Goal: Task Accomplishment & Management: Manage account settings

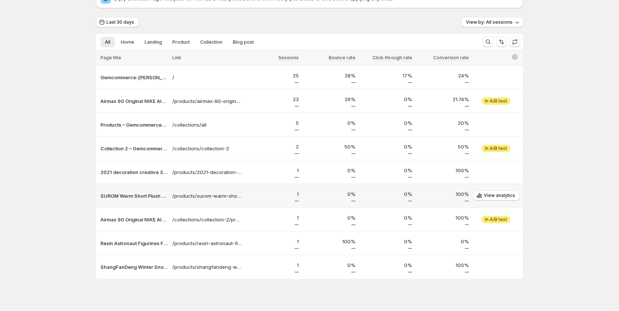
scroll to position [47, 0]
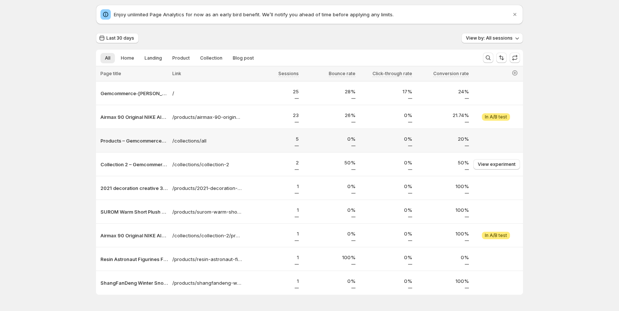
scroll to position [47, 0]
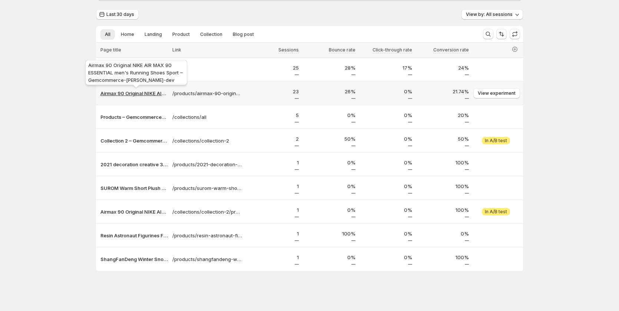
click at [162, 95] on p "Airmax 90 Original NIKE AIR MAX 90 ESSENTIAL men's Running Shoes Sport – Gemcom…" at bounding box center [133, 93] width 67 height 7
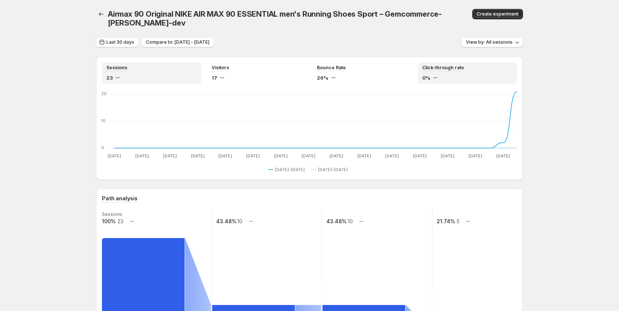
click at [455, 77] on div "0%" at bounding box center [467, 77] width 90 height 7
click at [353, 62] on div "Sessions 23 Visitors 17 Bounce Rate 26% Click-through rate 0% Jul 14 Jul 14 Jul…" at bounding box center [309, 118] width 427 height 123
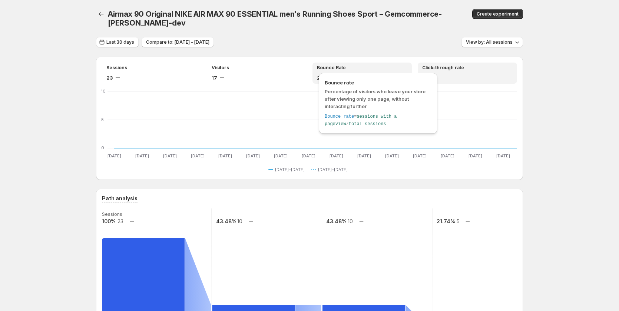
click at [337, 67] on span "Bounce Rate" at bounding box center [331, 68] width 29 height 6
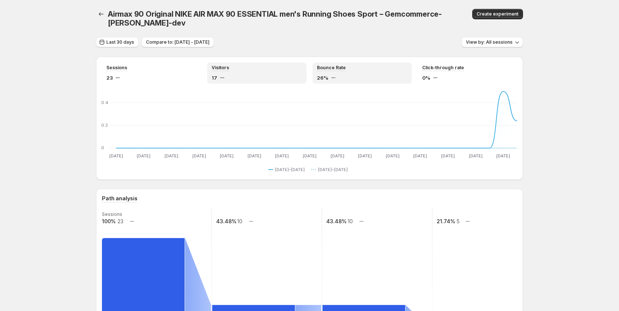
click at [258, 67] on div "Visitors" at bounding box center [257, 68] width 90 height 6
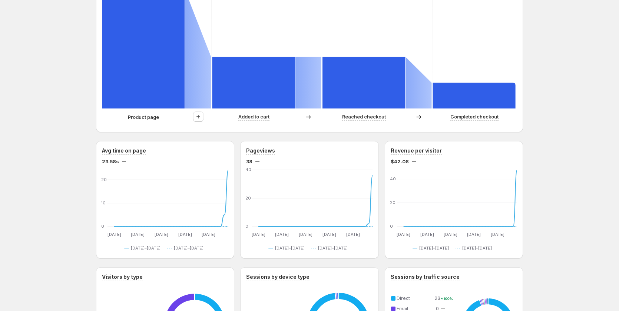
scroll to position [334, 0]
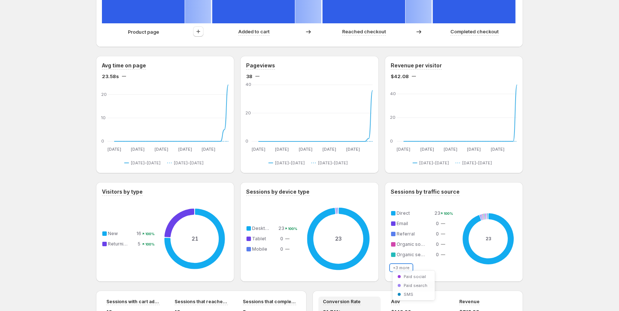
click at [398, 268] on button "+3 more" at bounding box center [401, 268] width 21 height 6
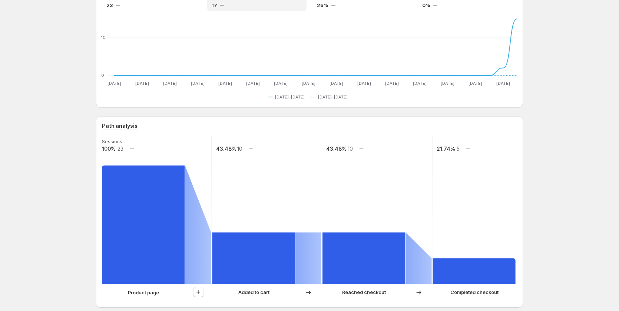
scroll to position [0, 0]
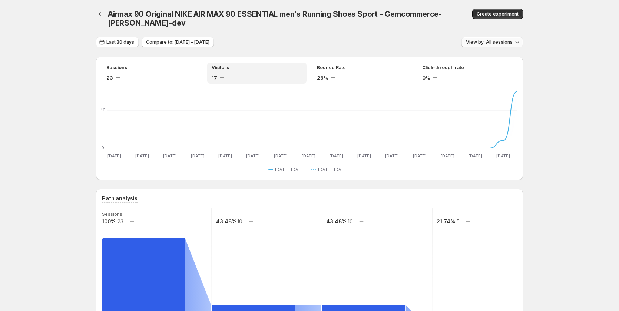
click at [518, 43] on icon "button" at bounding box center [517, 42] width 7 height 7
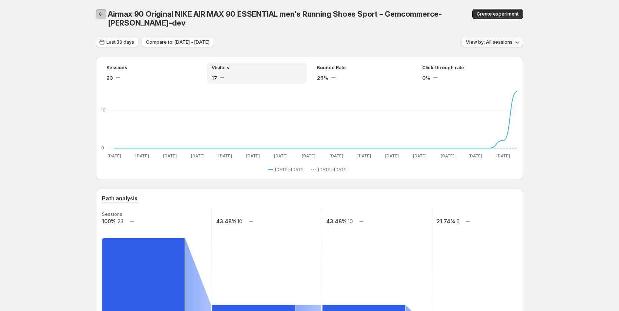
click at [105, 16] on icon "button" at bounding box center [101, 13] width 7 height 7
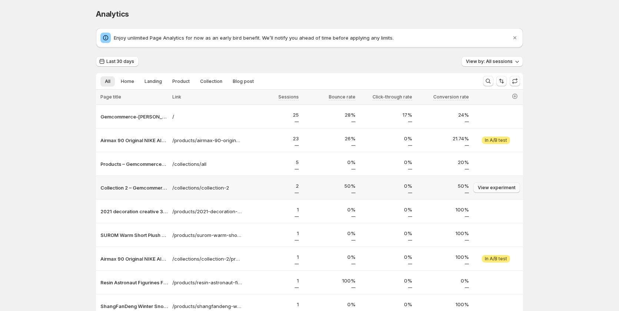
click at [494, 188] on span "View experiment" at bounding box center [497, 188] width 38 height 6
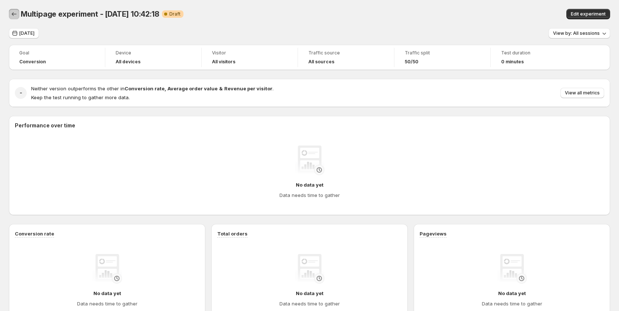
click at [10, 14] on button "Back" at bounding box center [14, 14] width 10 height 10
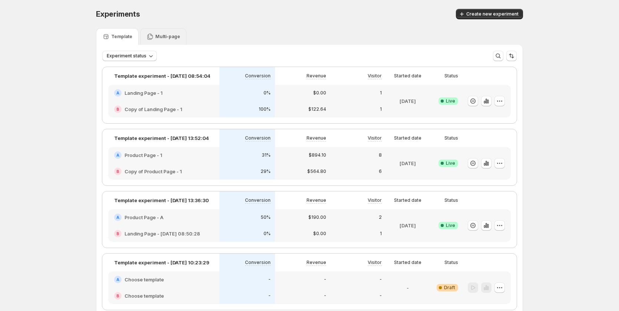
click at [177, 33] on div "Multi-page" at bounding box center [163, 36] width 46 height 17
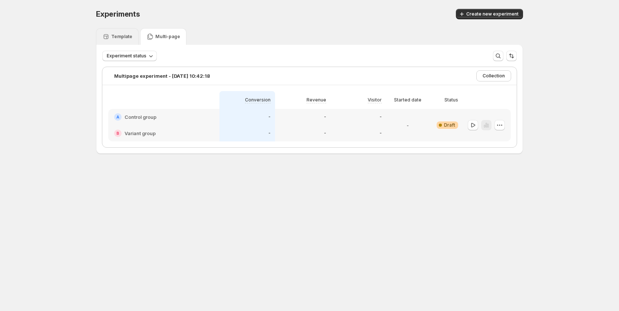
click at [115, 40] on div "Template" at bounding box center [117, 36] width 30 height 7
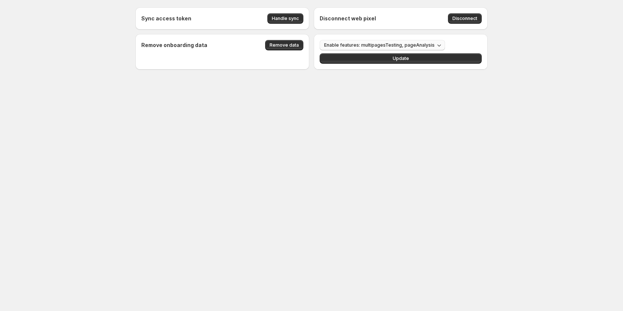
click at [409, 42] on button "Enable features: multipagesTesting, pageAnalysis" at bounding box center [382, 45] width 125 height 10
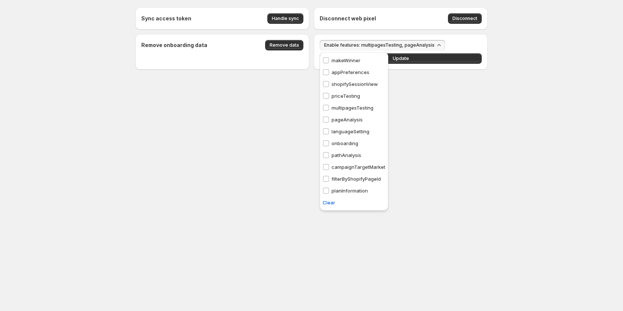
click at [353, 154] on p "pathAnalysis" at bounding box center [347, 155] width 30 height 7
click at [350, 235] on body "Sync access token Handle sync Disconnect web pixel Disconnect Remove onboarding…" at bounding box center [311, 155] width 623 height 311
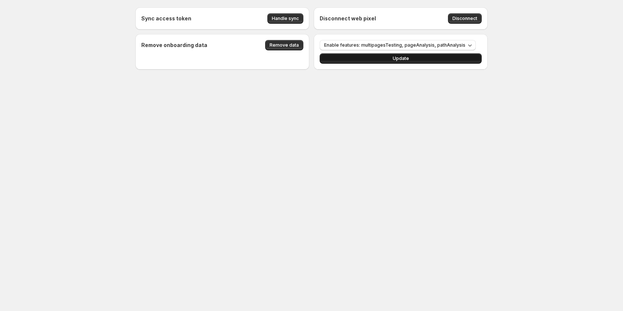
click at [401, 54] on button "Update" at bounding box center [401, 58] width 162 height 10
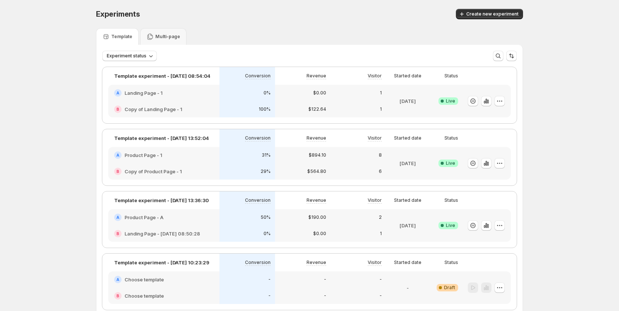
click at [194, 150] on div "A Product Page - 1" at bounding box center [163, 155] width 111 height 16
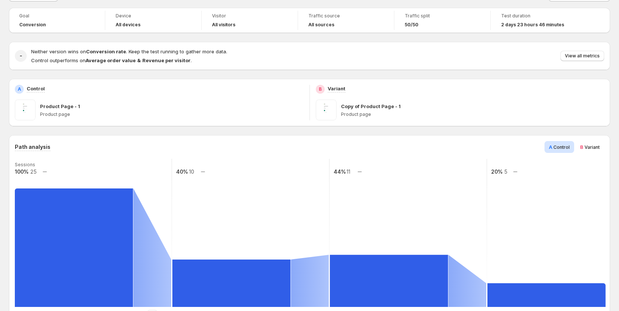
scroll to position [74, 0]
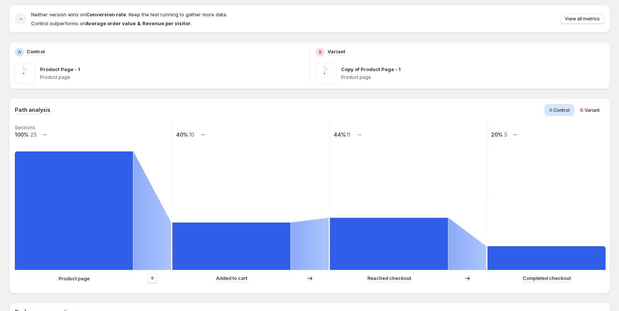
click at [600, 112] on span "Variant" at bounding box center [592, 111] width 15 height 6
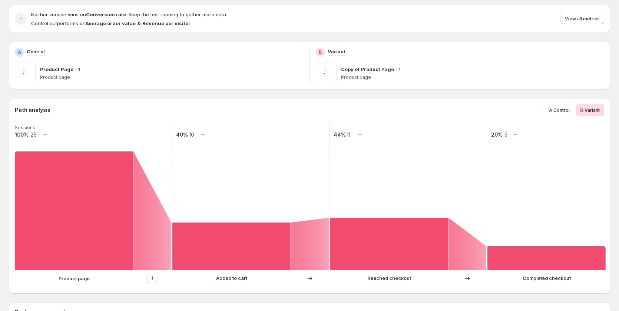
click at [557, 107] on span "A Control" at bounding box center [559, 109] width 21 height 7
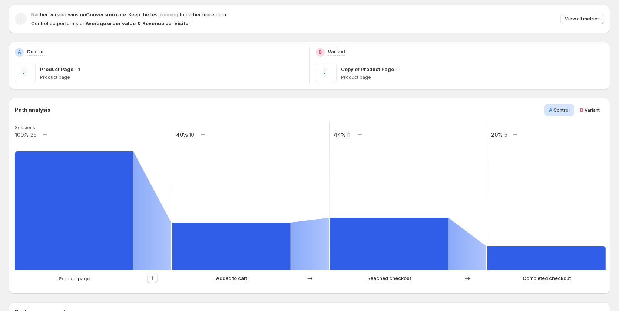
click at [600, 107] on span "B Variant" at bounding box center [590, 109] width 20 height 7
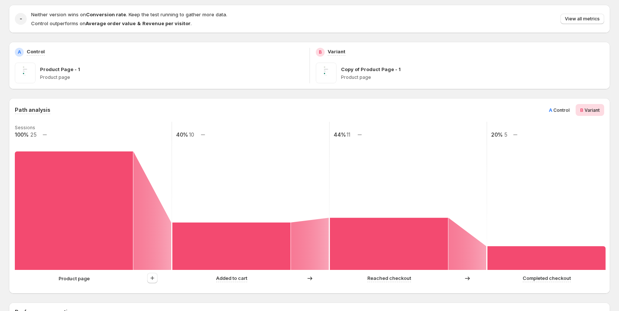
click at [553, 109] on span "A" at bounding box center [550, 110] width 3 height 6
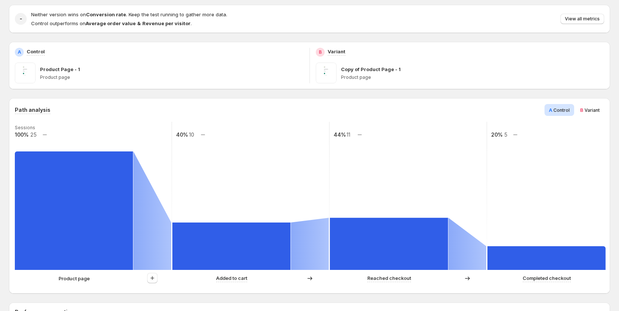
click at [591, 106] on span "B Variant" at bounding box center [590, 109] width 20 height 7
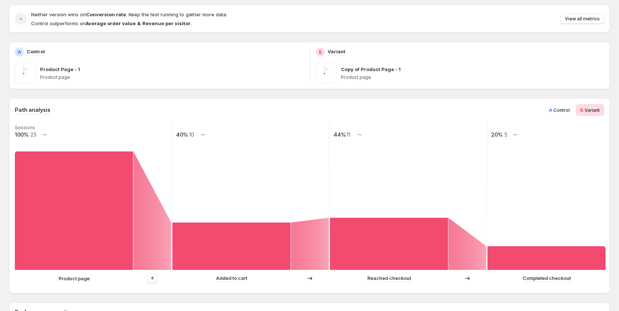
click at [553, 109] on span "A" at bounding box center [550, 110] width 3 height 6
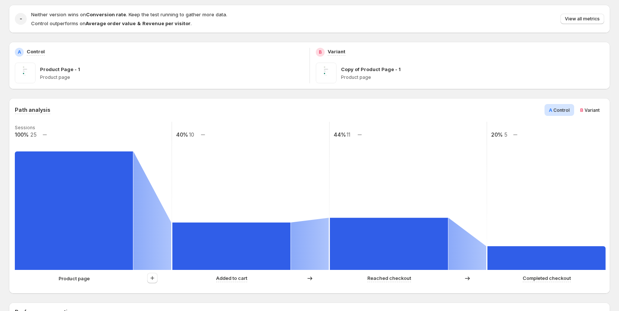
click at [592, 106] on div "B Variant" at bounding box center [590, 110] width 29 height 12
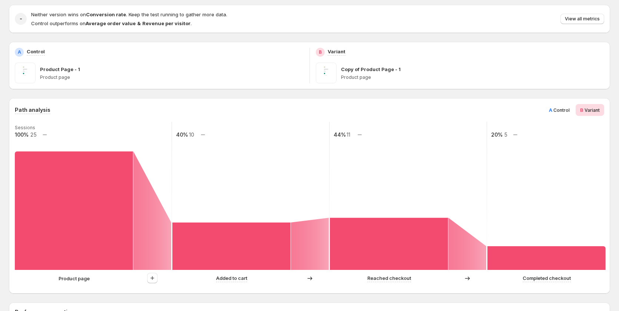
click at [564, 106] on span "A Control" at bounding box center [559, 109] width 21 height 7
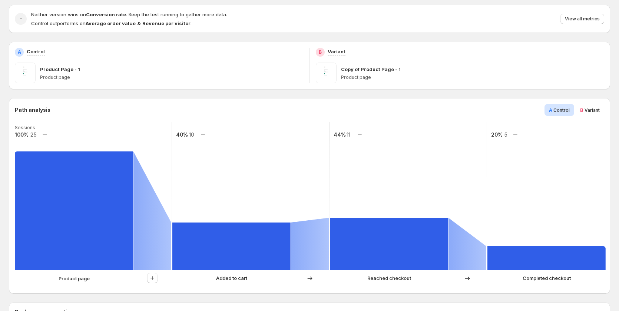
click at [596, 106] on div "B Variant" at bounding box center [590, 110] width 29 height 12
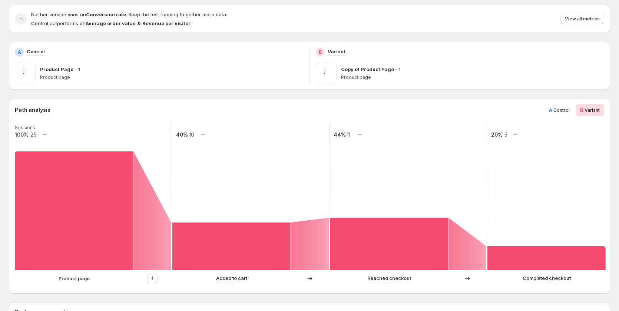
click at [559, 106] on div "A Control" at bounding box center [560, 110] width 30 height 12
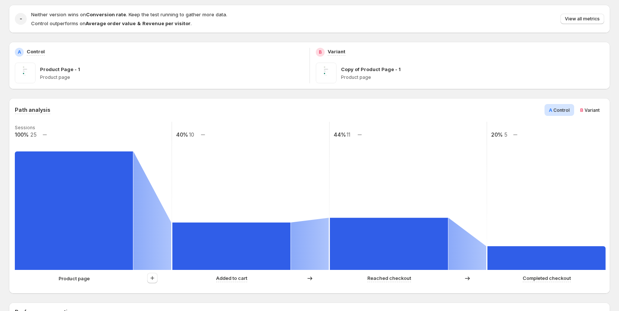
click at [583, 106] on div "B Variant" at bounding box center [590, 110] width 29 height 12
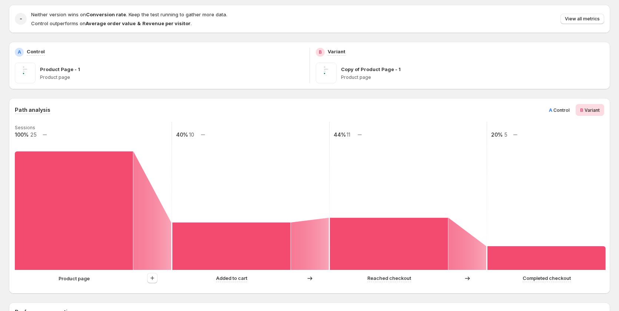
click at [559, 107] on span "A Control" at bounding box center [559, 109] width 21 height 7
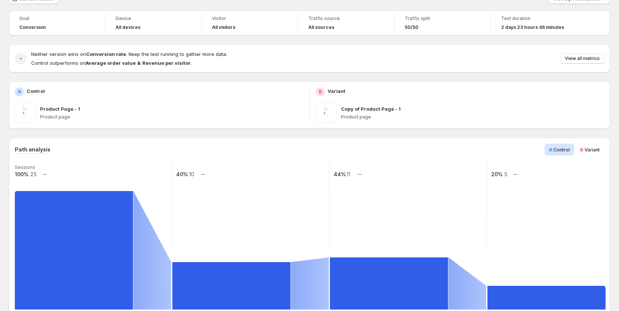
scroll to position [0, 0]
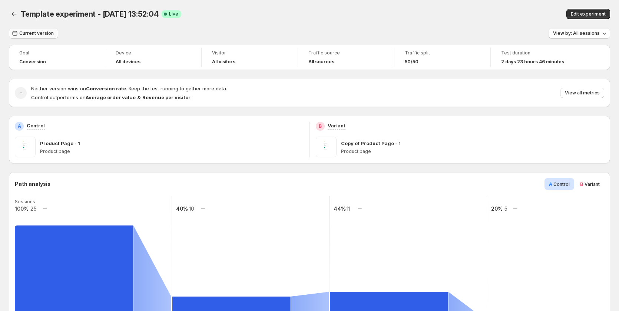
click at [38, 33] on span "Current version" at bounding box center [36, 33] width 34 height 6
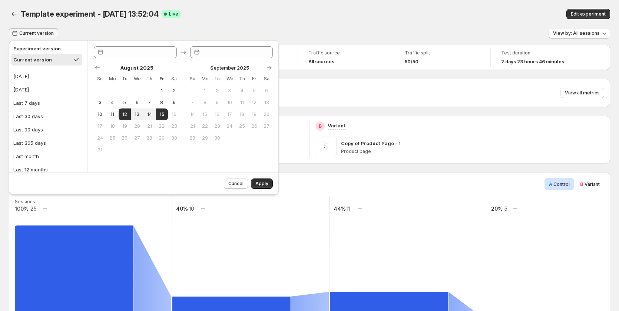
type input "**********"
click at [40, 99] on button "Last 7 days" at bounding box center [48, 103] width 74 height 12
type input "**********"
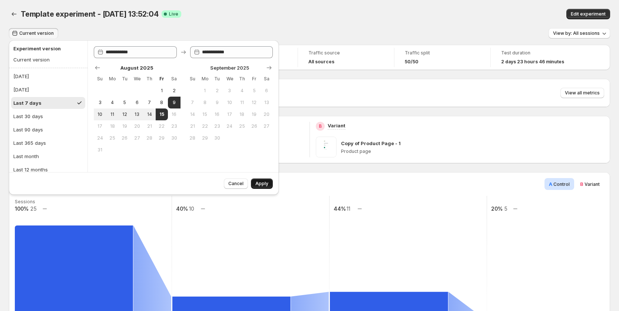
click at [271, 181] on button "Apply" at bounding box center [262, 184] width 22 height 10
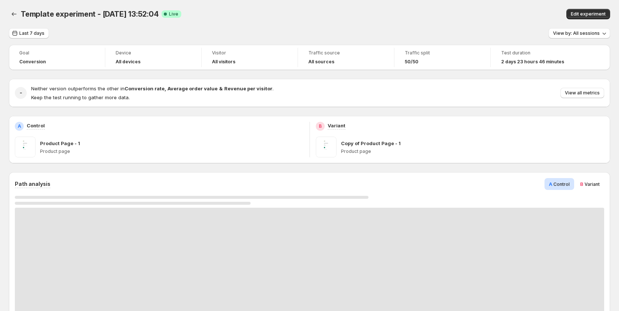
scroll to position [111, 0]
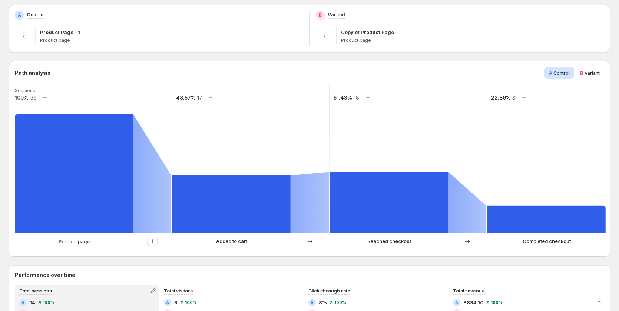
click at [591, 76] on span "B Variant" at bounding box center [590, 72] width 20 height 7
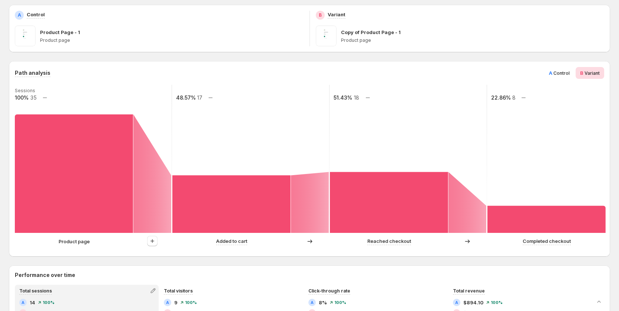
click at [567, 74] on span "Control" at bounding box center [562, 73] width 16 height 6
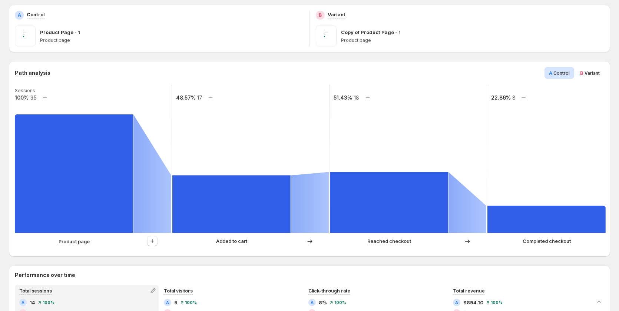
click at [589, 74] on span "Variant" at bounding box center [592, 73] width 15 height 6
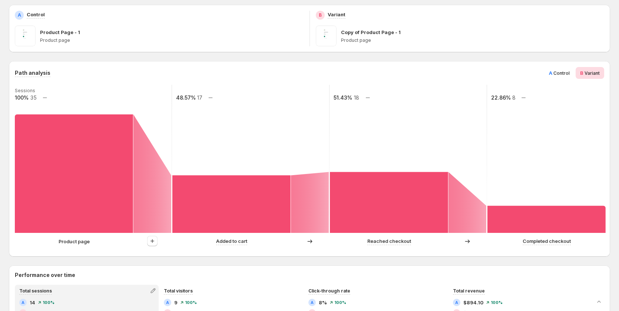
click at [549, 74] on div "A Control" at bounding box center [560, 73] width 30 height 12
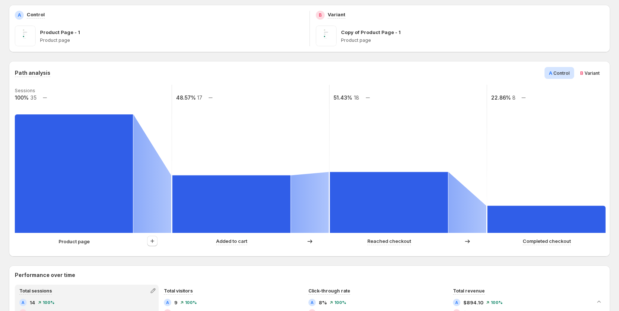
click at [594, 79] on div "B Variant" at bounding box center [590, 73] width 29 height 12
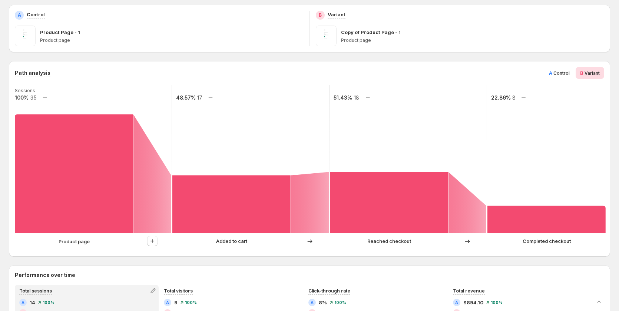
click at [560, 75] on span "Control" at bounding box center [562, 73] width 16 height 6
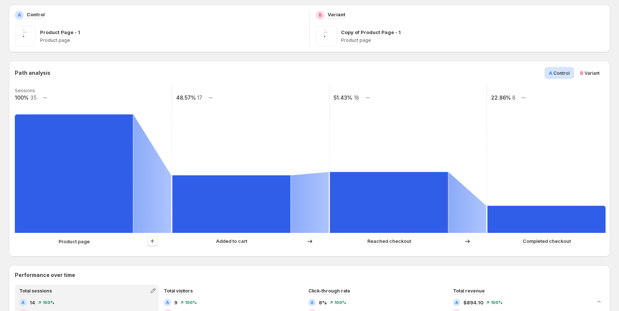
click at [589, 73] on span "Variant" at bounding box center [592, 73] width 15 height 6
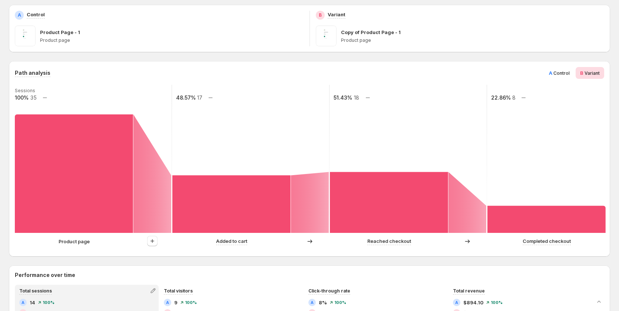
click at [566, 71] on span "Control" at bounding box center [562, 73] width 16 height 6
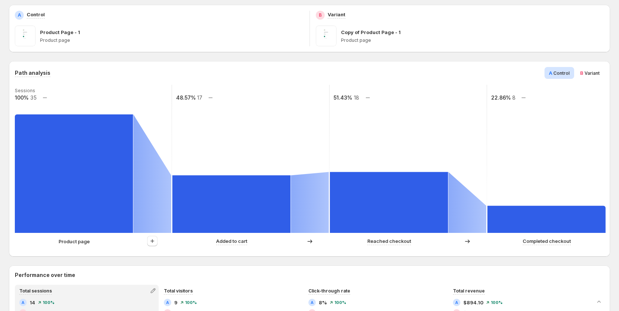
click at [596, 72] on span "Variant" at bounding box center [592, 73] width 15 height 6
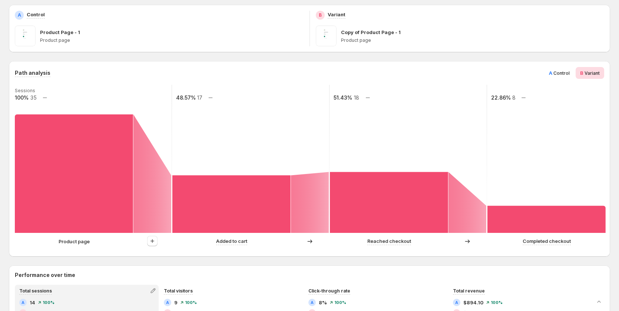
click at [567, 71] on span "Control" at bounding box center [562, 73] width 16 height 6
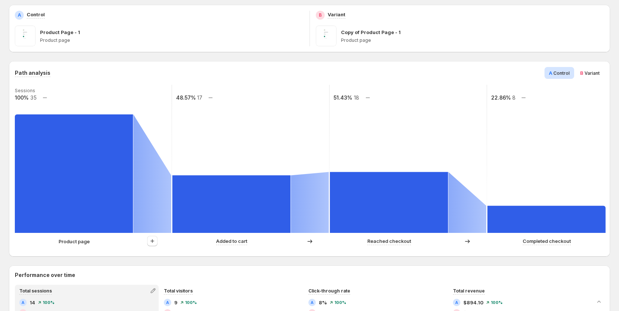
click at [592, 71] on span "Variant" at bounding box center [592, 73] width 15 height 6
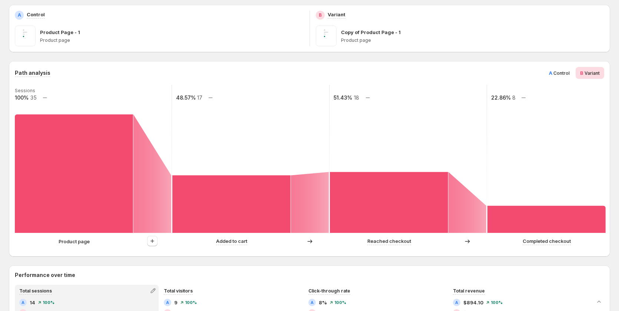
click at [563, 71] on span "Control" at bounding box center [562, 73] width 16 height 6
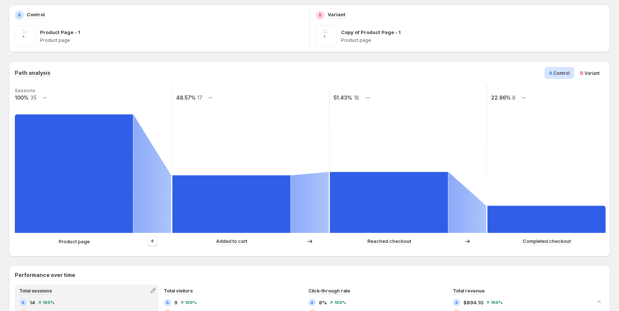
click at [591, 69] on div "B Variant" at bounding box center [590, 73] width 29 height 12
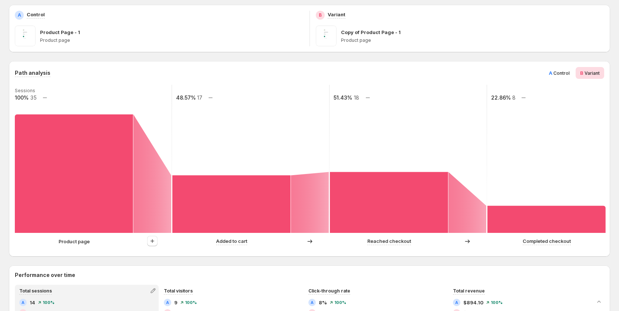
click at [568, 70] on span "A Control" at bounding box center [559, 72] width 21 height 7
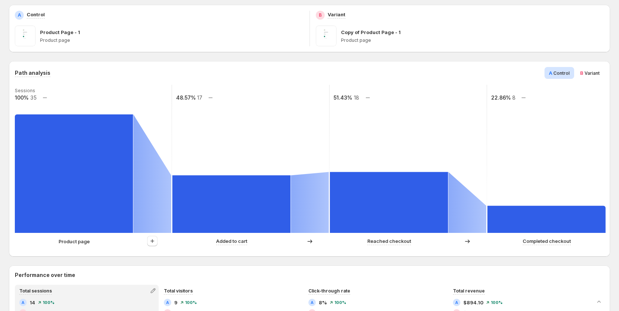
click at [597, 70] on span "B Variant" at bounding box center [590, 72] width 20 height 7
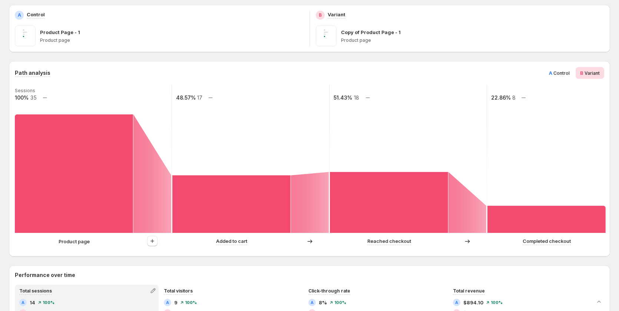
click at [547, 77] on div "Path analysis A Control B Variant" at bounding box center [310, 73] width 590 height 12
click at [551, 75] on div "A Control" at bounding box center [560, 73] width 30 height 12
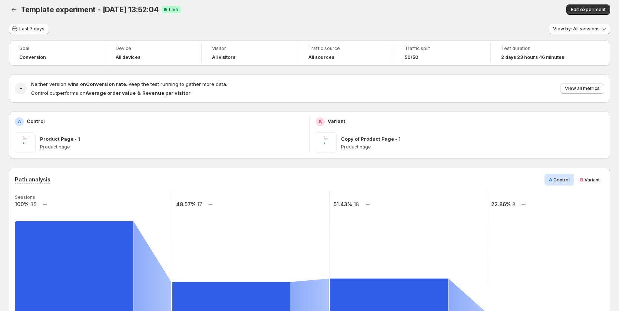
scroll to position [0, 0]
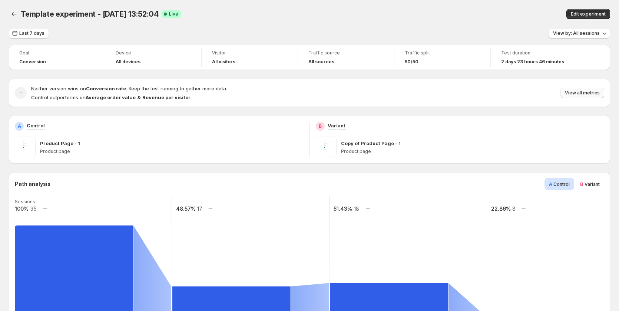
click at [576, 92] on span "View all metrics" at bounding box center [582, 93] width 35 height 6
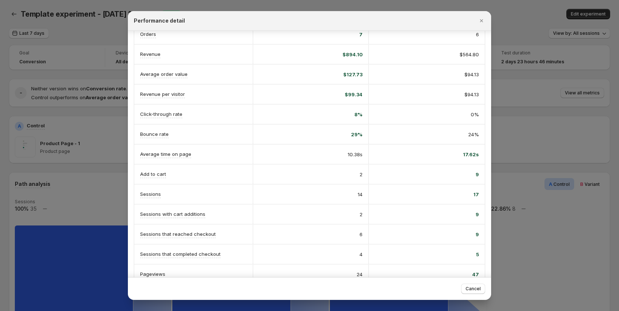
scroll to position [86, 0]
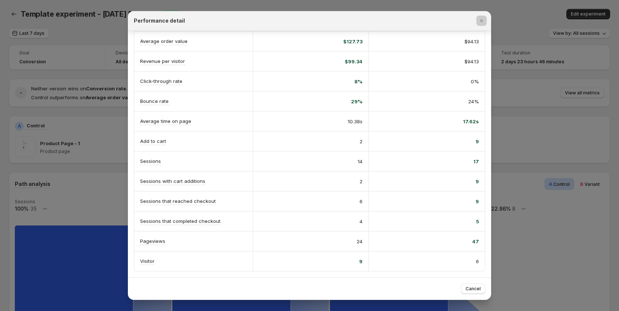
click at [538, 151] on div at bounding box center [309, 155] width 619 height 311
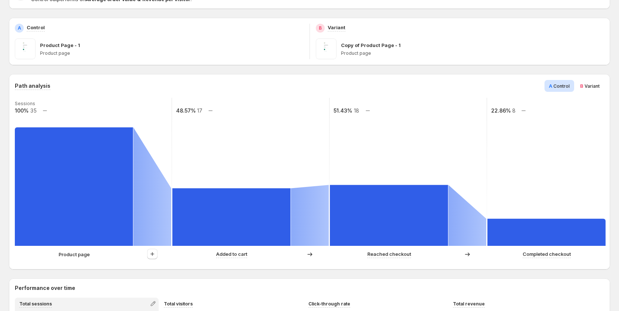
scroll to position [111, 0]
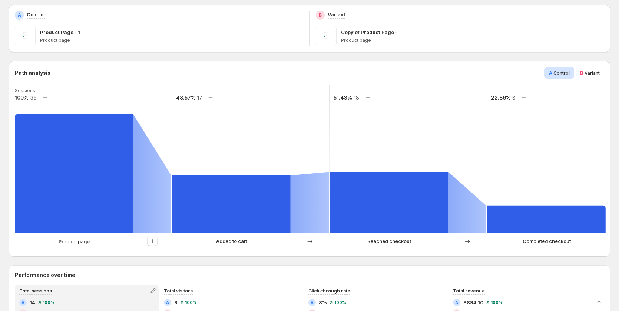
click at [584, 74] on span "B" at bounding box center [581, 73] width 3 height 6
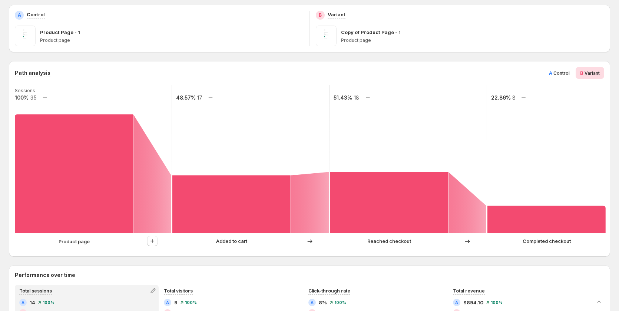
click at [553, 71] on span "A" at bounding box center [550, 73] width 3 height 6
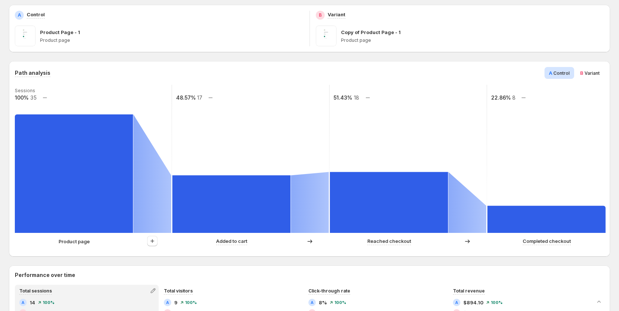
click at [578, 67] on div "A Control B Variant" at bounding box center [575, 73] width 60 height 12
click at [587, 70] on span "B Variant" at bounding box center [590, 72] width 20 height 7
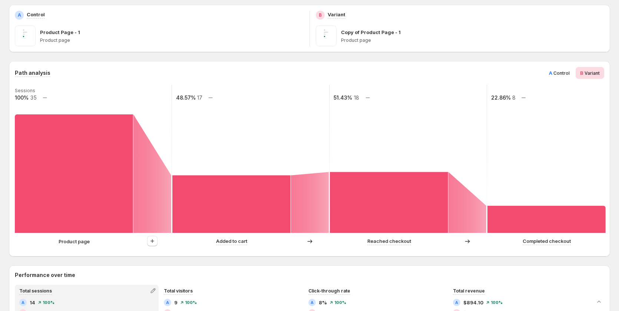
click at [552, 73] on div "A Control" at bounding box center [560, 73] width 30 height 12
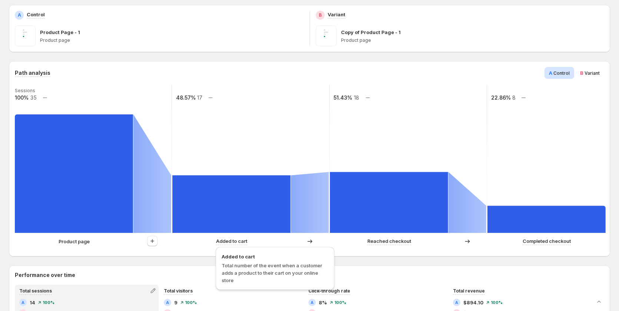
click at [225, 242] on p "Added to cart" at bounding box center [231, 241] width 31 height 7
click at [156, 240] on icon "button" at bounding box center [152, 241] width 7 height 7
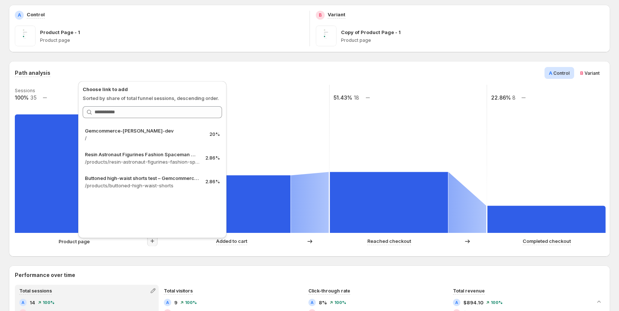
click at [600, 72] on span "Variant" at bounding box center [592, 73] width 15 height 6
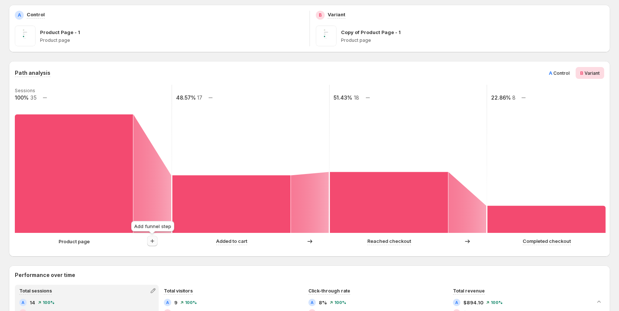
click at [156, 240] on button "button" at bounding box center [152, 241] width 10 height 10
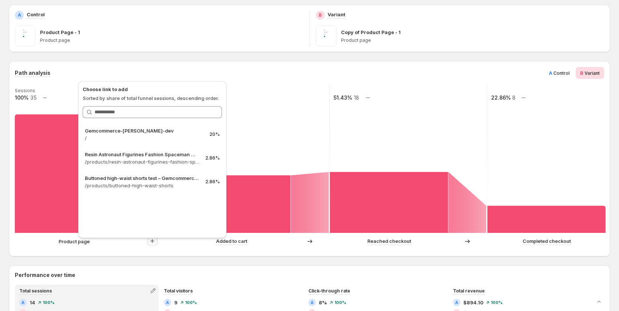
click at [570, 72] on span "Control" at bounding box center [562, 73] width 16 height 6
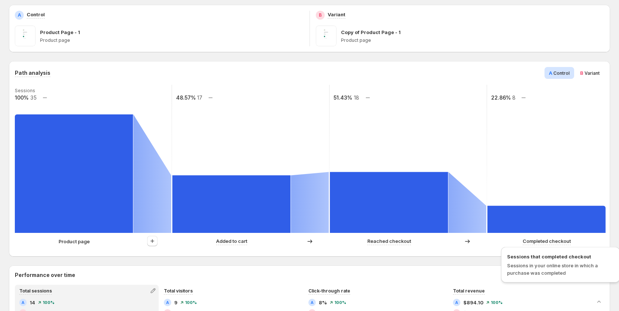
click at [554, 243] on p "Completed checkout" at bounding box center [547, 241] width 48 height 7
click at [593, 77] on div "B Variant" at bounding box center [590, 73] width 29 height 12
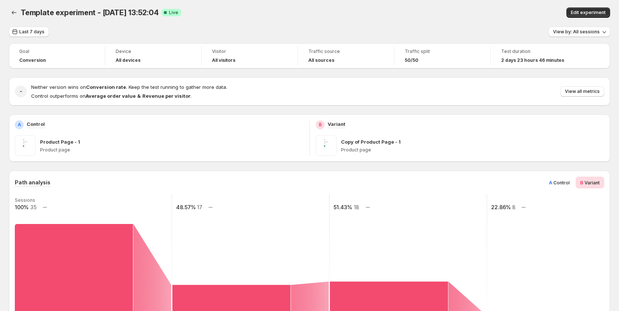
scroll to position [0, 0]
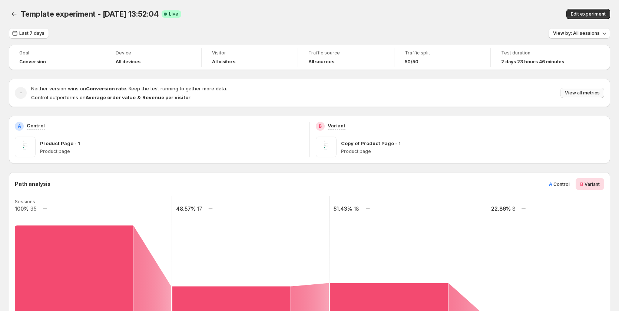
click at [583, 96] on button "View all metrics" at bounding box center [583, 93] width 44 height 10
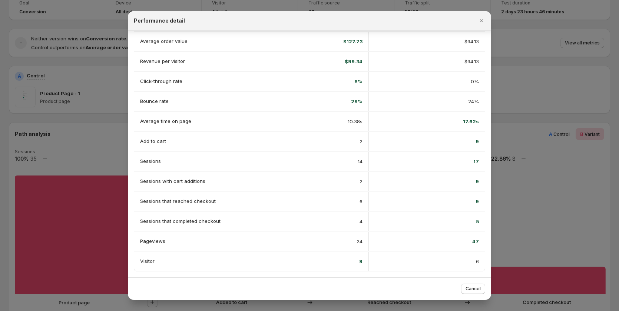
scroll to position [37, 0]
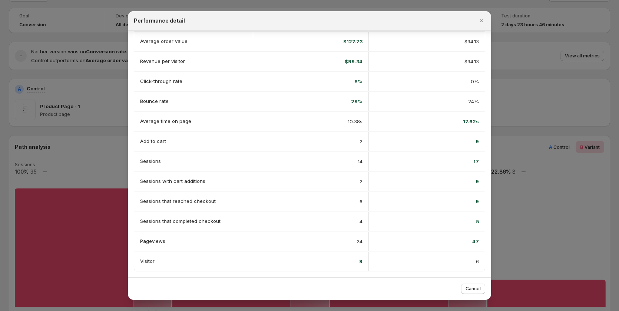
click at [513, 128] on div at bounding box center [309, 155] width 619 height 311
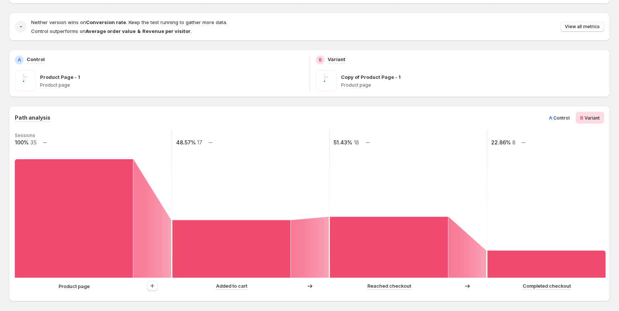
scroll to position [74, 0]
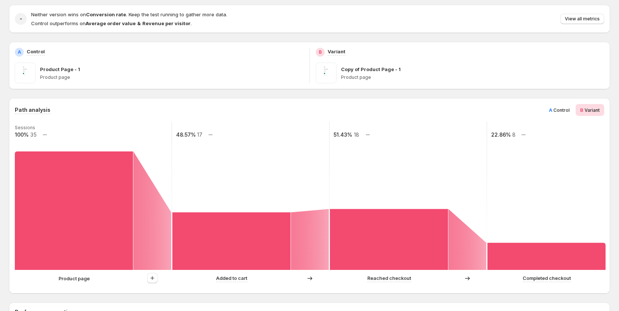
click at [564, 110] on span "Control" at bounding box center [562, 111] width 16 height 6
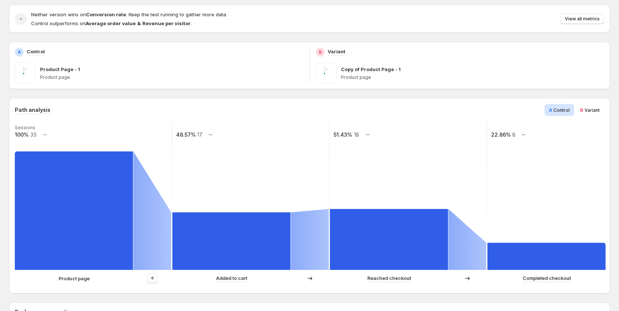
click at [590, 108] on span "Variant" at bounding box center [592, 111] width 15 height 6
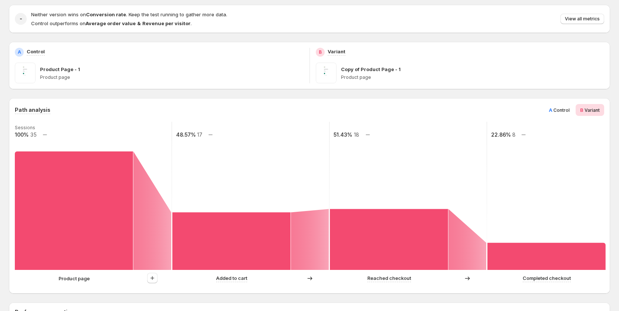
click at [567, 107] on span "A Control" at bounding box center [559, 109] width 21 height 7
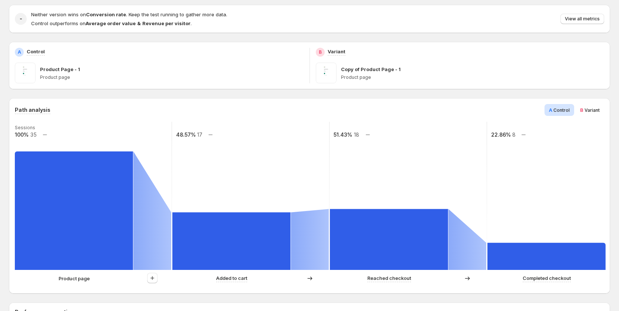
click at [604, 107] on div "B Variant" at bounding box center [590, 110] width 29 height 12
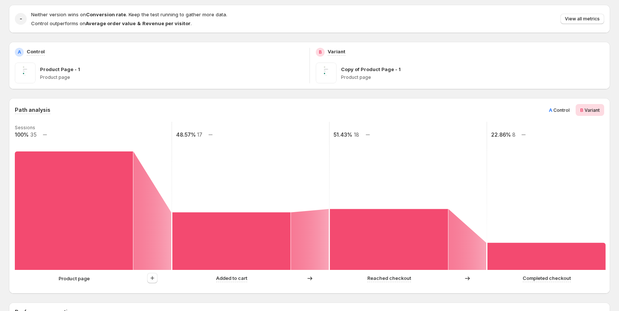
click at [563, 105] on div "A Control" at bounding box center [560, 110] width 30 height 12
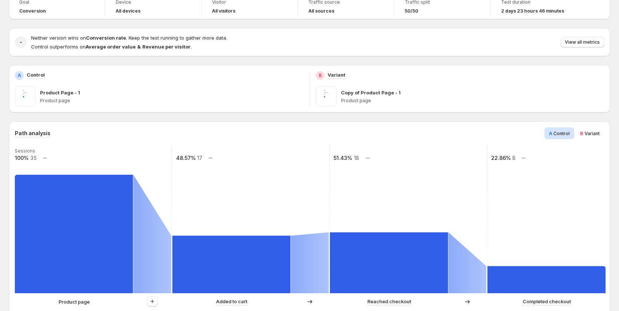
scroll to position [0, 0]
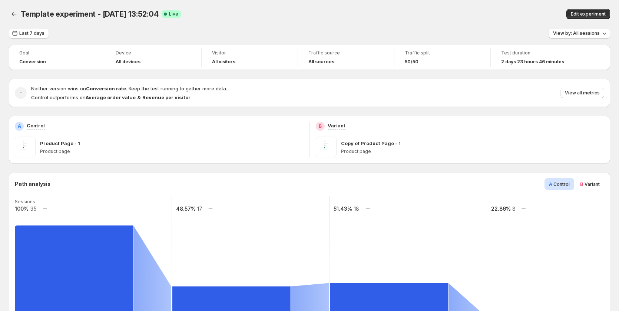
click at [594, 181] on span "B Variant" at bounding box center [590, 184] width 20 height 7
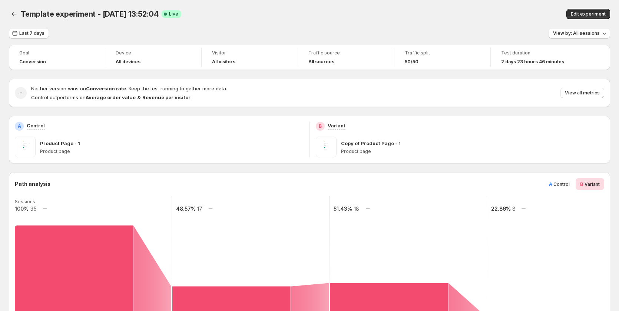
click at [557, 184] on span "A Control" at bounding box center [559, 184] width 21 height 7
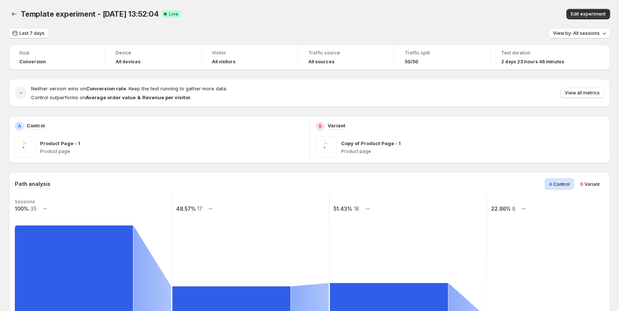
click at [591, 181] on span "B Variant" at bounding box center [590, 184] width 20 height 7
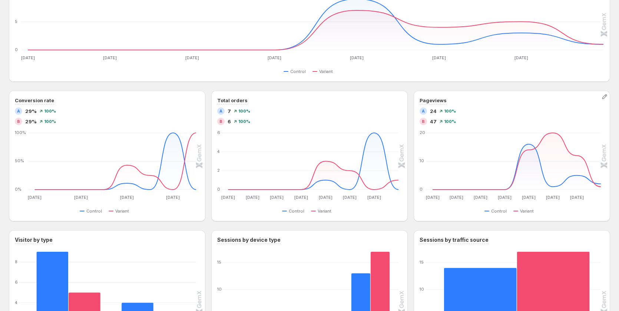
scroll to position [550, 0]
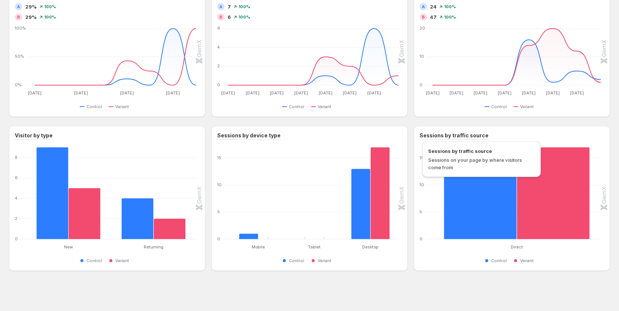
click at [477, 136] on h3 "Sessions by traffic source" at bounding box center [454, 135] width 69 height 7
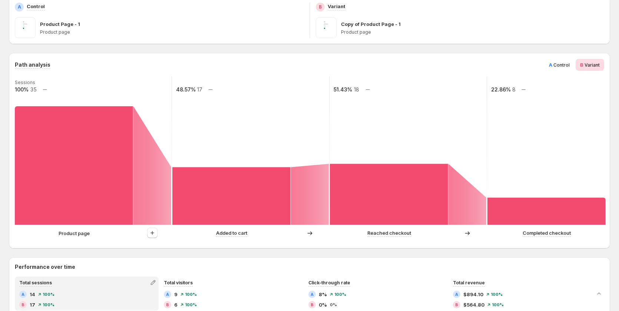
scroll to position [111, 0]
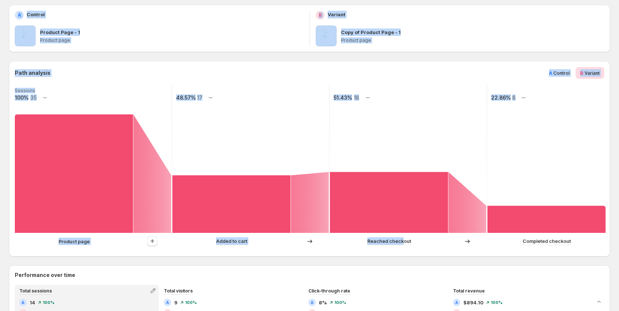
drag, startPoint x: 437, startPoint y: 276, endPoint x: 402, endPoint y: 258, distance: 38.8
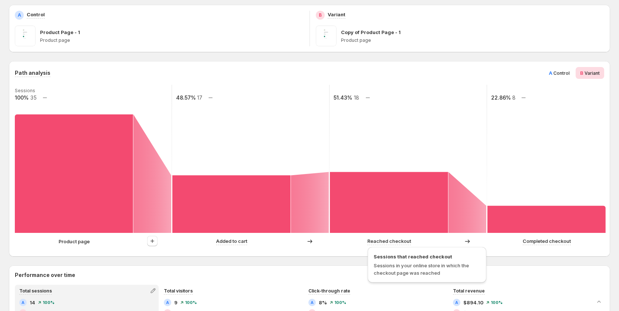
click at [398, 241] on p "Reached checkout" at bounding box center [389, 241] width 44 height 7
drag, startPoint x: 446, startPoint y: 275, endPoint x: 375, endPoint y: 266, distance: 71.5
click at [375, 266] on span "Sessions in your online store in which the checkout page was reached" at bounding box center [427, 269] width 107 height 15
click at [323, 255] on div "Path analysis A Control B Variant Sessions 100% 35 48.57% 17 51.43% 18 22.86% 8…" at bounding box center [309, 159] width 601 height 196
click at [564, 71] on span "Control" at bounding box center [562, 73] width 16 height 6
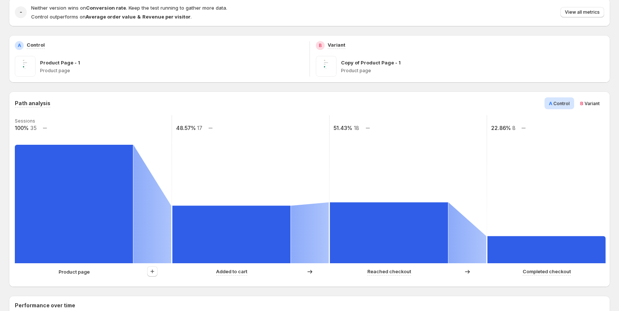
scroll to position [74, 0]
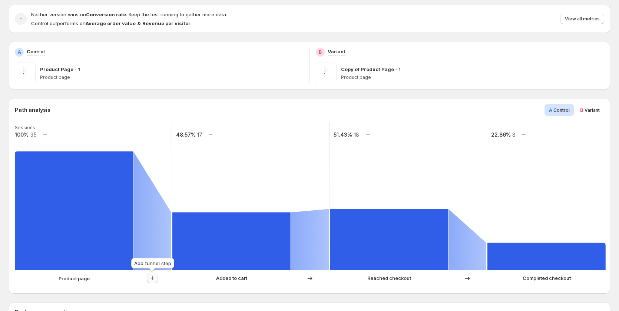
click at [150, 279] on icon "button" at bounding box center [152, 278] width 7 height 7
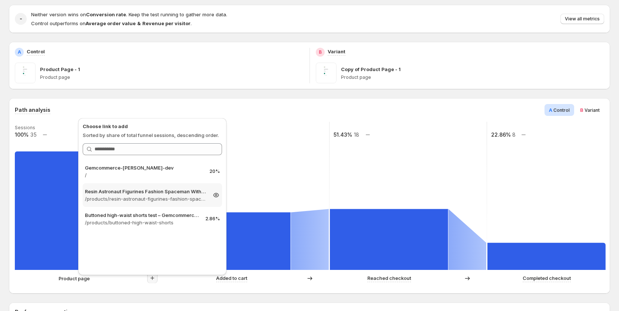
click at [137, 199] on p "/products/resin-astronaut-figurines-fashion-spaceman-with-moon-sculpture-decora…" at bounding box center [146, 198] width 122 height 7
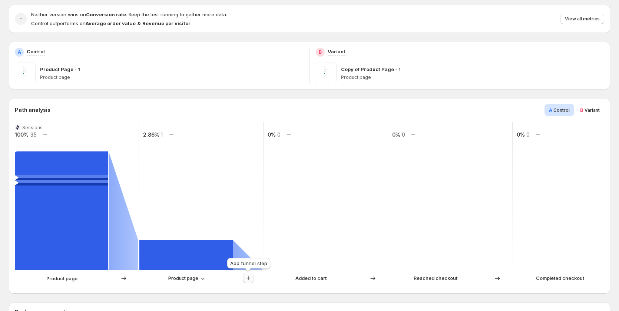
click at [249, 277] on icon "button" at bounding box center [248, 278] width 7 height 7
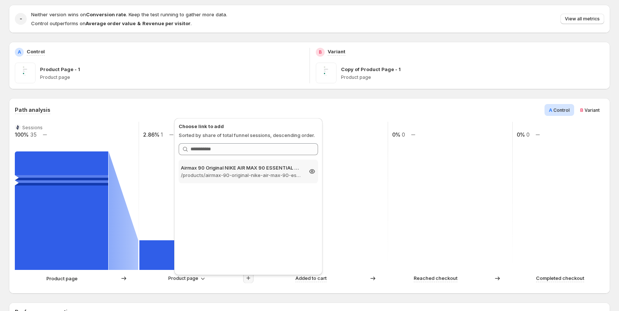
click at [243, 172] on p "/products/airmax-90-original-nike-air-max-90-essential-mens-running-shoes-sport…" at bounding box center [242, 175] width 122 height 7
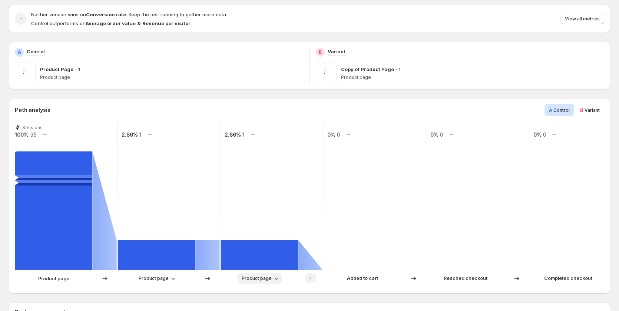
click at [276, 280] on icon "button" at bounding box center [276, 279] width 4 height 2
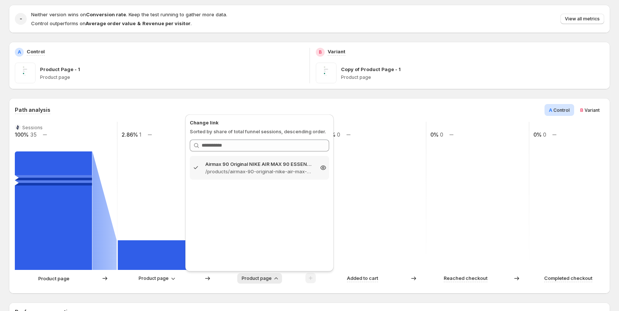
click at [235, 169] on p "/products/airmax-90-original-nike-air-max-90-essential-mens-running-shoes-sport…" at bounding box center [259, 171] width 108 height 7
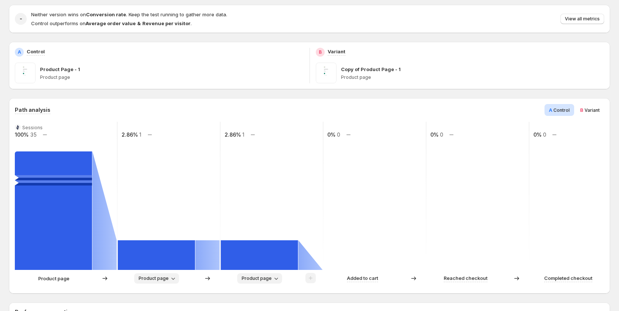
click at [159, 279] on span "Product page" at bounding box center [154, 279] width 30 height 6
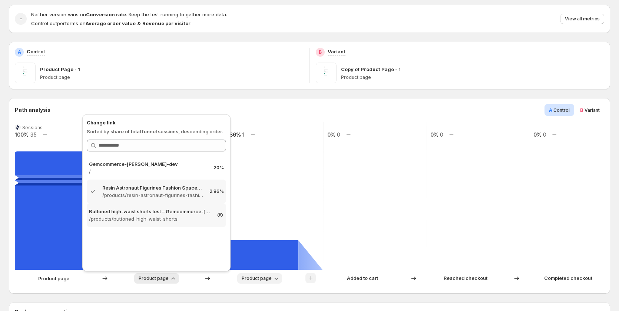
click at [156, 221] on p "/products/buttoned-high-waist-shorts" at bounding box center [150, 218] width 122 height 7
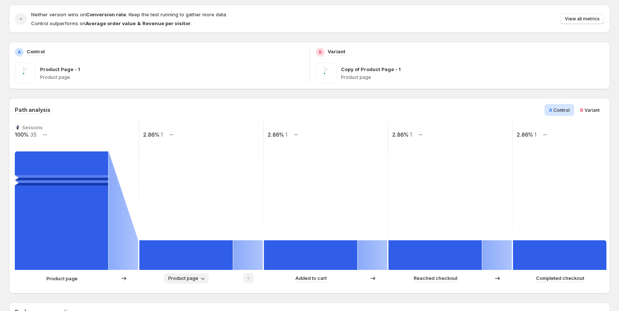
click at [193, 277] on span "Product page" at bounding box center [183, 279] width 30 height 6
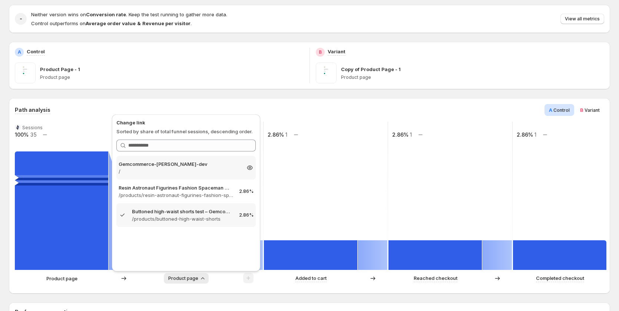
click at [191, 166] on p "Gemcommerce-sandy-dev" at bounding box center [180, 164] width 122 height 7
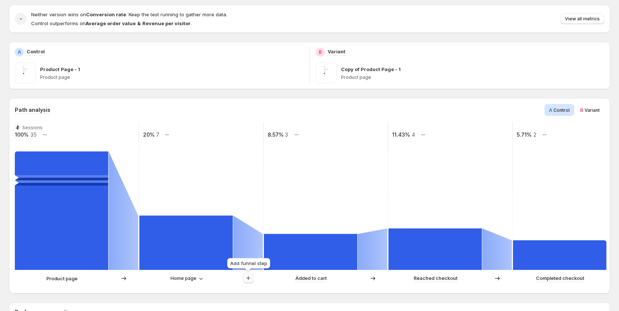
click at [247, 278] on icon "button" at bounding box center [248, 278] width 7 height 7
click at [249, 279] on icon "button" at bounding box center [248, 278] width 7 height 7
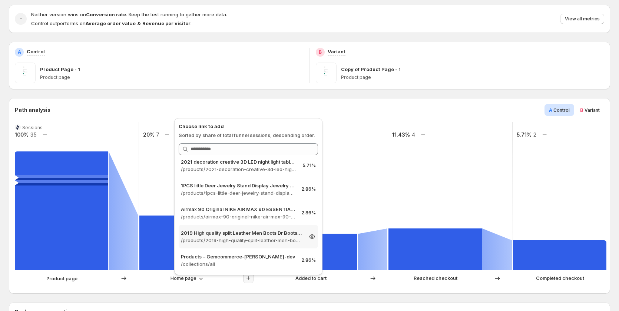
scroll to position [7, 0]
click at [248, 239] on p "/products/2019-high-quality-split-leather-men-boots-dr-boots-shoes-high-top-mot…" at bounding box center [242, 238] width 122 height 7
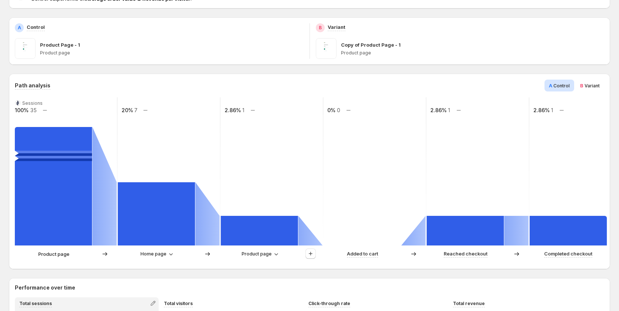
scroll to position [111, 0]
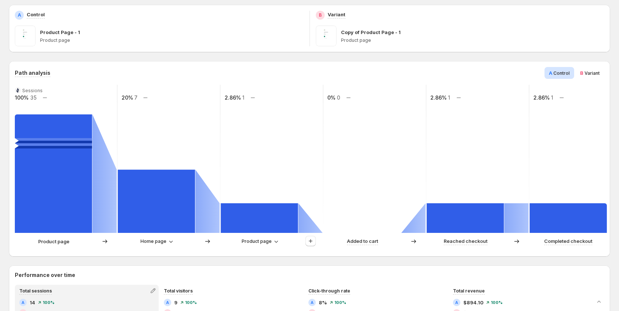
click at [596, 71] on span "Variant" at bounding box center [592, 73] width 15 height 6
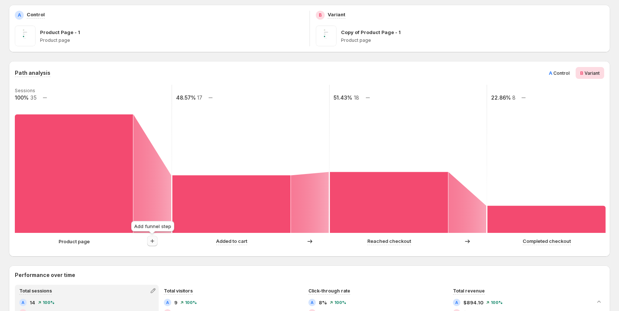
click at [152, 244] on icon "button" at bounding box center [152, 241] width 7 height 7
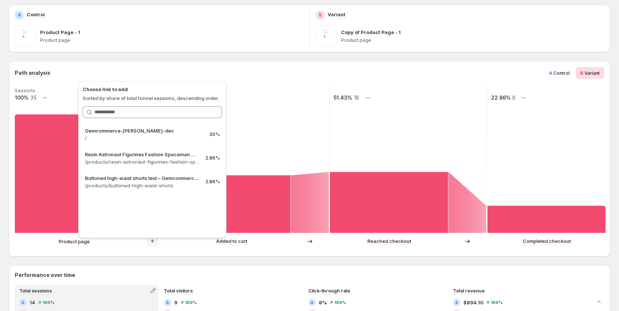
click at [560, 76] on span "A Control" at bounding box center [559, 72] width 21 height 7
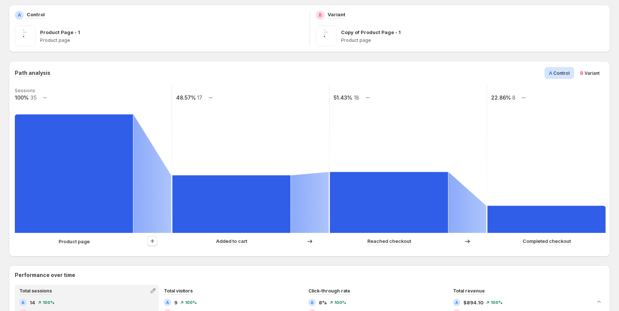
click at [597, 71] on span "Variant" at bounding box center [592, 73] width 15 height 6
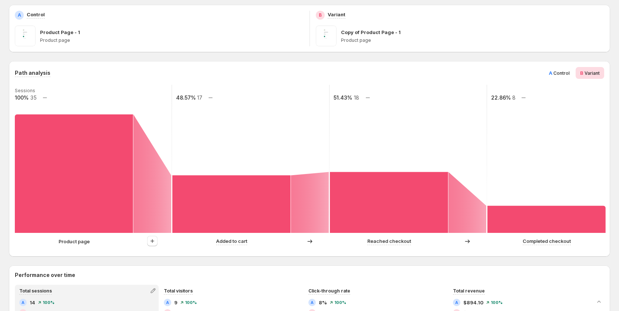
click at [568, 74] on span "Control" at bounding box center [562, 73] width 16 height 6
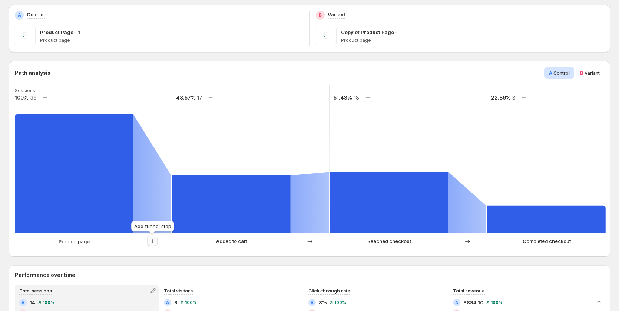
click at [153, 243] on icon "button" at bounding box center [153, 242] width 4 height 4
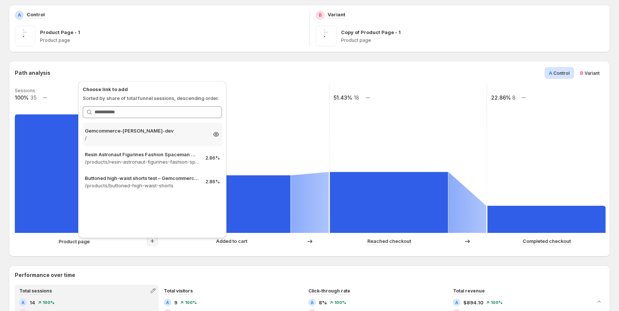
click at [156, 134] on p "Gemcommerce-sandy-dev" at bounding box center [146, 130] width 122 height 7
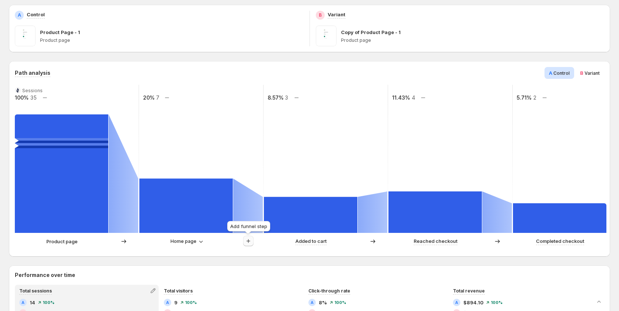
click at [249, 243] on icon "button" at bounding box center [248, 241] width 7 height 7
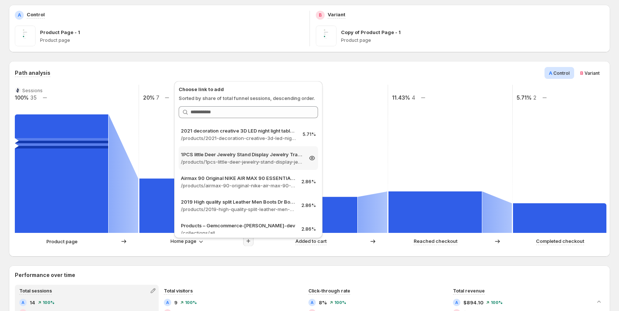
click at [251, 158] on p "/products/1pcs-little-deer-jewelry-stand-display-jewelry-tray-tree-earring-hold…" at bounding box center [242, 161] width 122 height 7
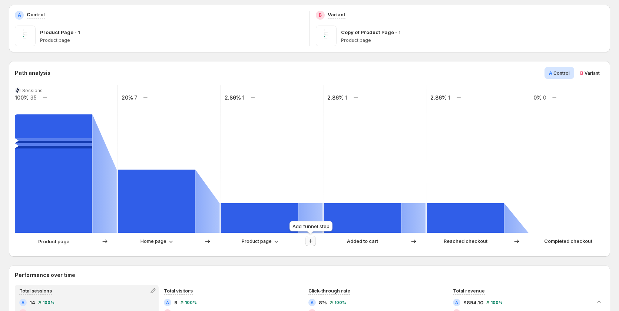
click at [309, 243] on icon "button" at bounding box center [310, 241] width 7 height 7
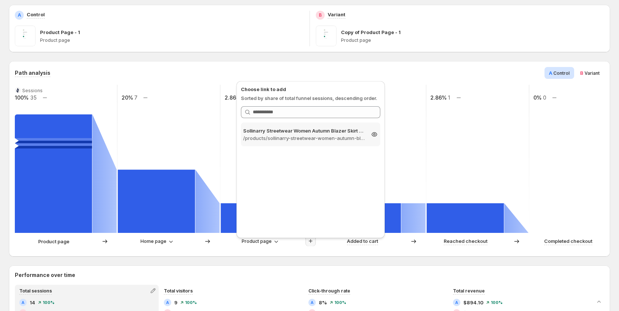
click at [321, 136] on p "/products/sollinarry-streetwear-women-autumn-blazer-skirt-sets-long-sleeve-plai…" at bounding box center [304, 138] width 122 height 7
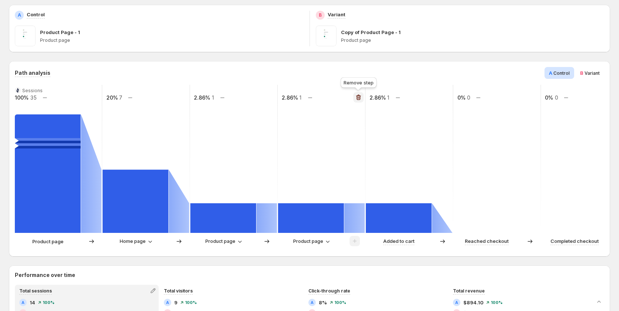
click at [355, 98] on icon "button" at bounding box center [358, 97] width 7 height 7
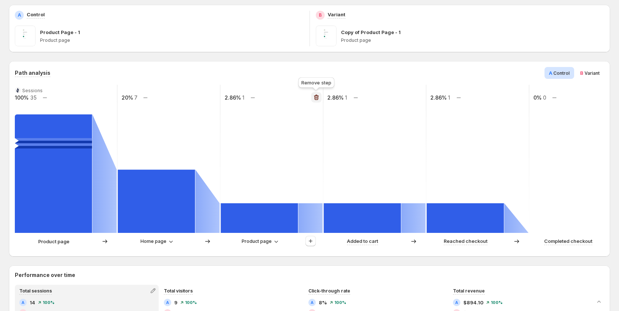
click at [316, 96] on icon "button" at bounding box center [316, 98] width 5 height 6
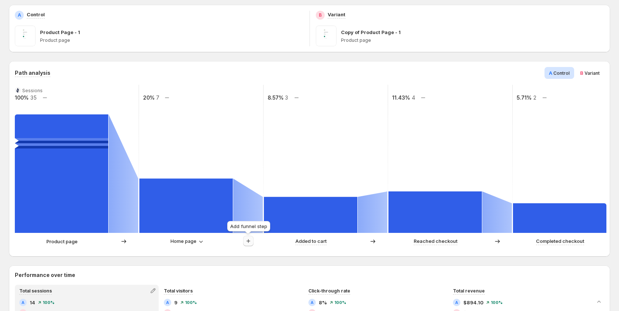
click at [248, 242] on icon "button" at bounding box center [249, 242] width 4 height 4
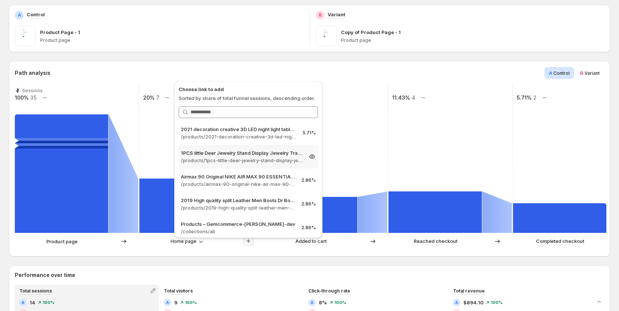
scroll to position [0, 0]
click at [184, 251] on div "Path analysis A Control B Variant Sessions 100% 35 20% 7 8.57% 3 11.43% 4 5.71%…" at bounding box center [309, 159] width 601 height 196
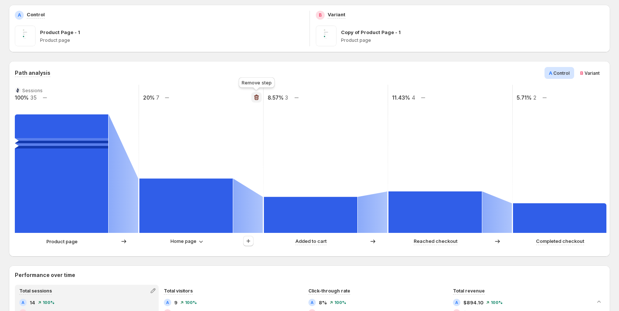
click at [258, 98] on icon "button" at bounding box center [256, 97] width 7 height 7
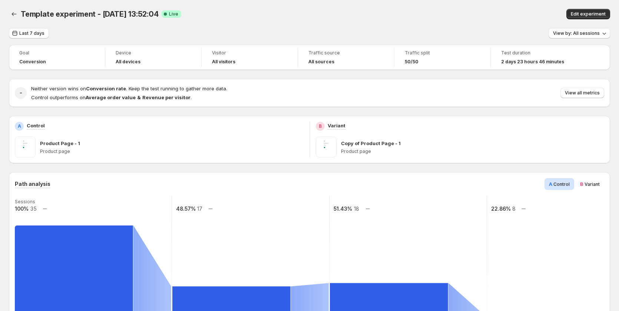
click at [590, 183] on span "Variant" at bounding box center [592, 185] width 15 height 6
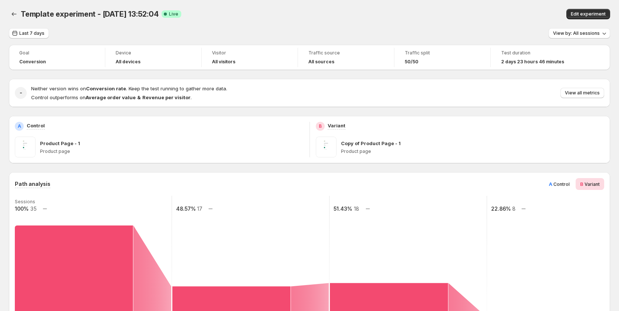
scroll to position [148, 0]
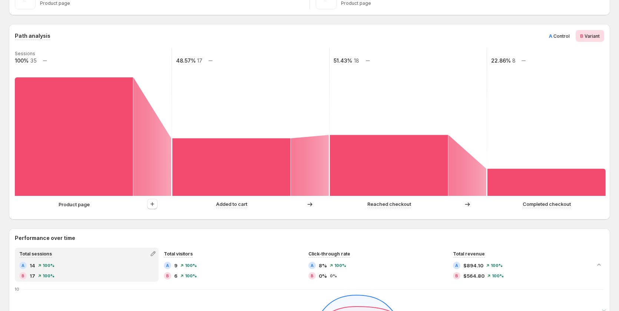
click at [560, 40] on div "A Control" at bounding box center [560, 36] width 30 height 12
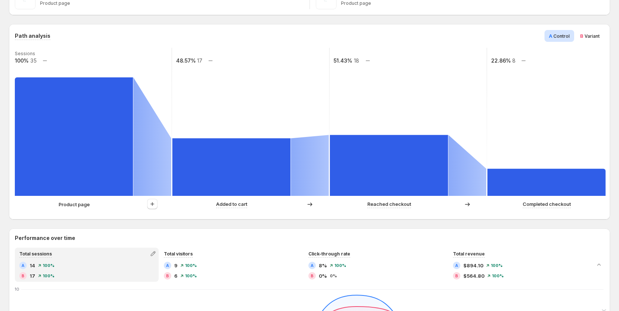
click at [588, 38] on span "B Variant" at bounding box center [590, 35] width 20 height 7
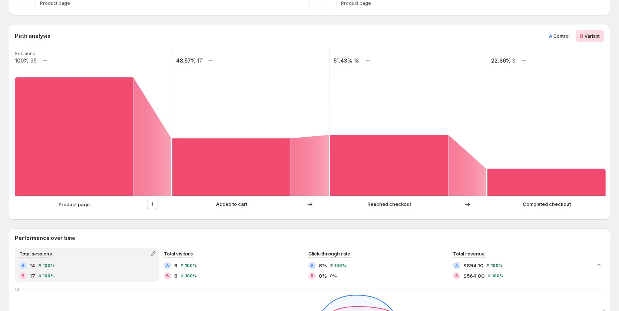
click at [565, 34] on span "Control" at bounding box center [562, 36] width 16 height 6
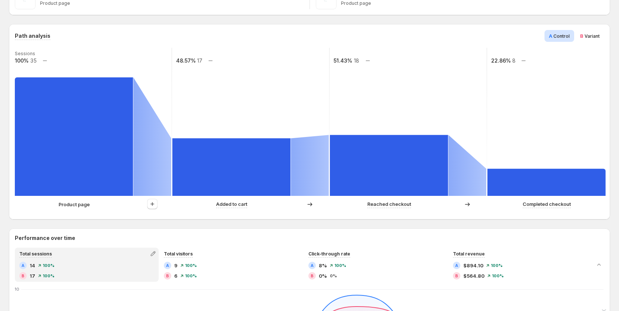
click at [593, 38] on span "Variant" at bounding box center [592, 36] width 15 height 6
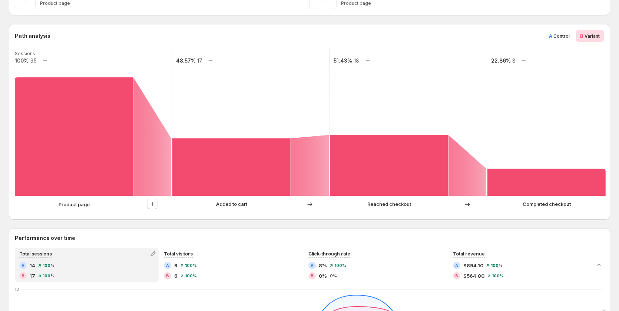
click at [567, 36] on span "Control" at bounding box center [562, 36] width 16 height 6
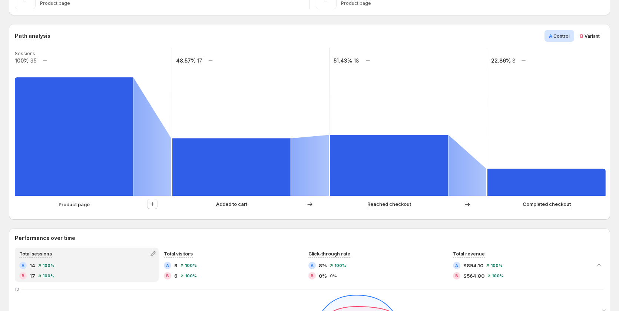
click at [597, 38] on span "Variant" at bounding box center [592, 36] width 15 height 6
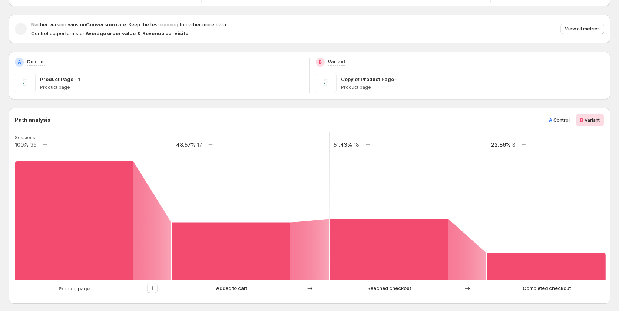
scroll to position [74, 0]
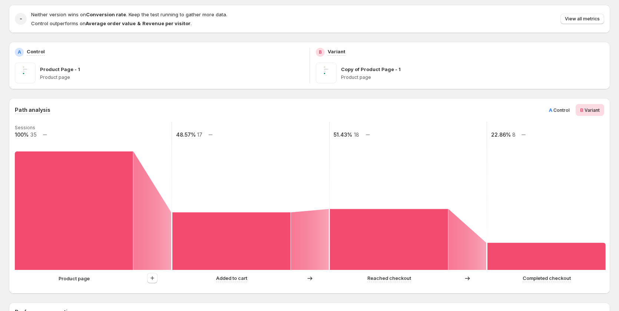
click at [559, 108] on span "Control" at bounding box center [562, 111] width 16 height 6
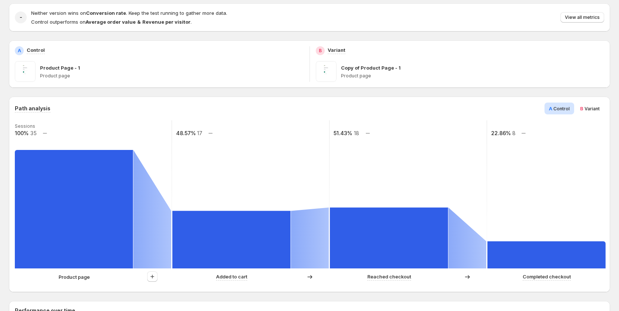
scroll to position [67, 0]
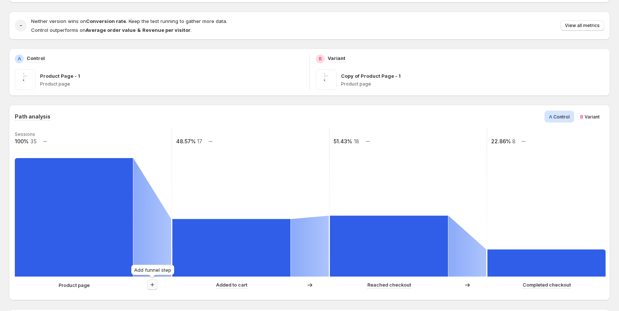
click at [149, 284] on icon "button" at bounding box center [152, 284] width 7 height 7
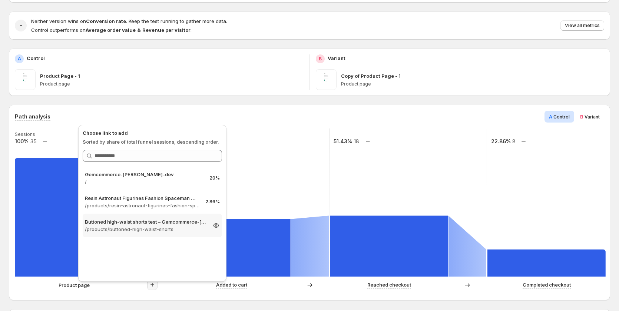
click at [182, 223] on p "Buttoned high-waist shorts test – Gemcommerce-sandy-dev" at bounding box center [146, 221] width 122 height 7
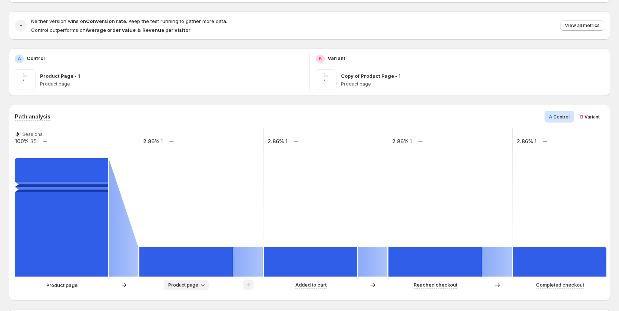
click at [176, 285] on span "Product page" at bounding box center [183, 286] width 30 height 6
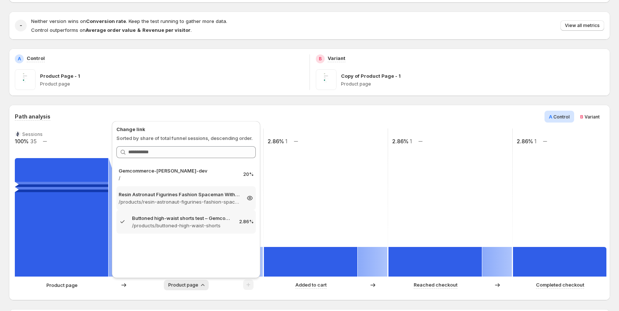
click at [193, 201] on p "/products/resin-astronaut-figurines-fashion-spaceman-with-moon-sculpture-decora…" at bounding box center [180, 201] width 122 height 7
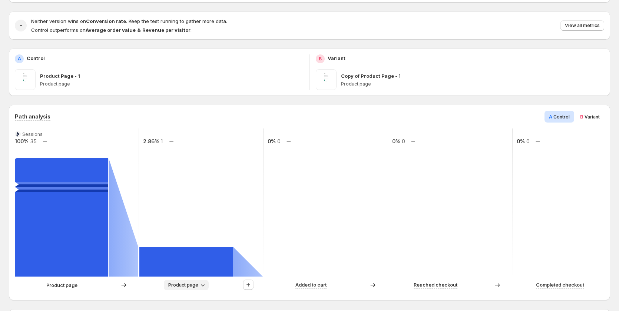
click at [186, 288] on span "Product page" at bounding box center [183, 286] width 30 height 6
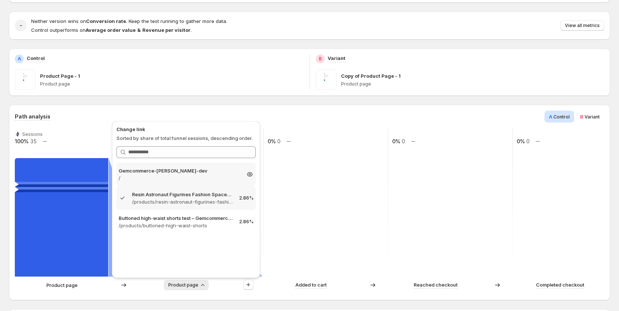
click at [172, 168] on p "Gemcommerce-sandy-dev" at bounding box center [180, 170] width 122 height 7
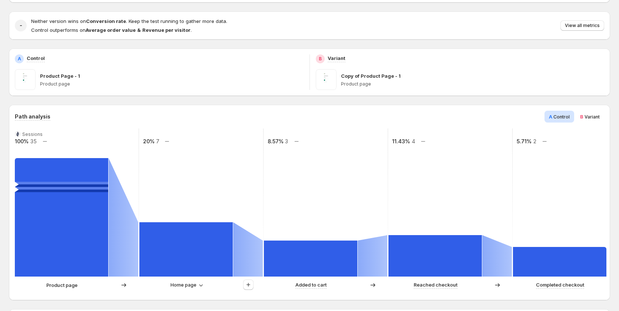
click at [594, 117] on span "Variant" at bounding box center [592, 117] width 15 height 6
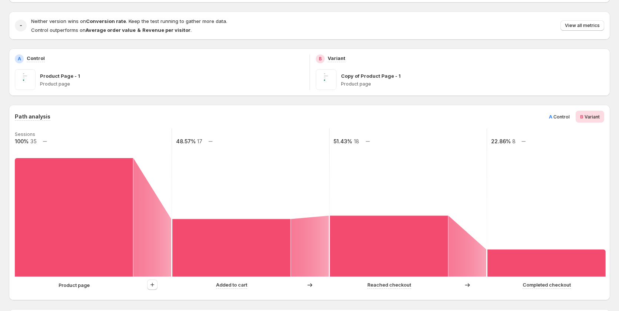
click at [564, 114] on span "Control" at bounding box center [562, 117] width 16 height 6
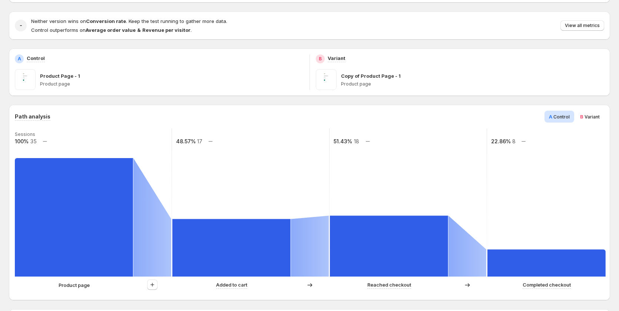
click at [597, 115] on span "Variant" at bounding box center [592, 117] width 15 height 6
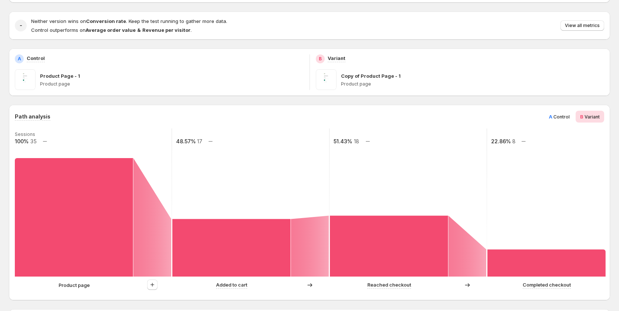
click at [561, 117] on span "Control" at bounding box center [562, 117] width 16 height 6
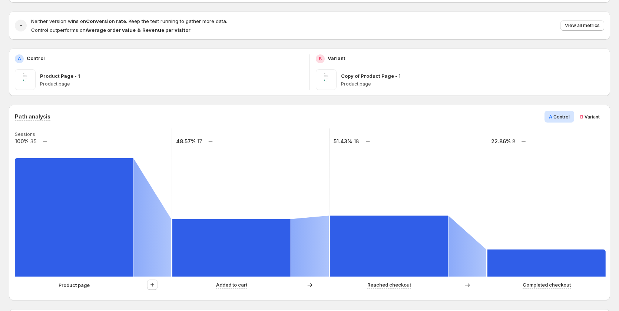
click at [600, 120] on span "B Variant" at bounding box center [590, 116] width 20 height 7
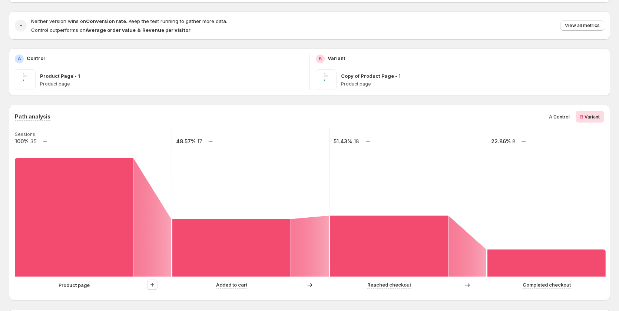
click at [554, 121] on div "A Control" at bounding box center [560, 117] width 30 height 12
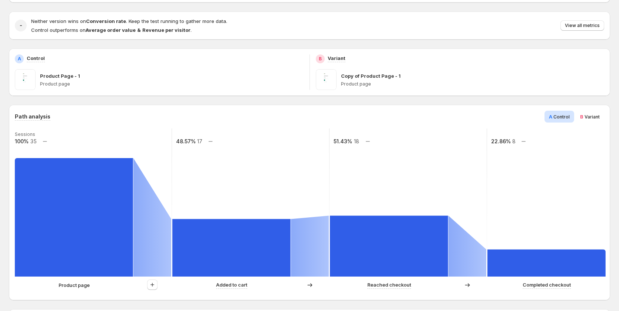
click at [584, 119] on div "B Variant" at bounding box center [590, 117] width 29 height 12
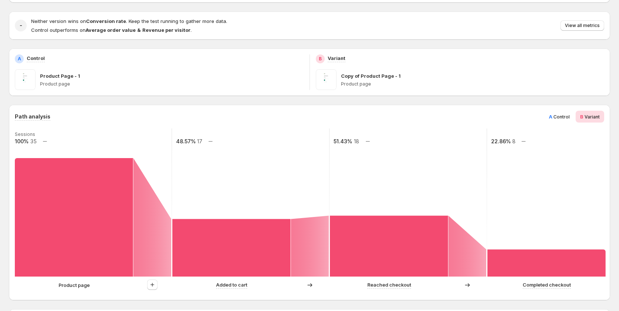
click at [558, 116] on span "Control" at bounding box center [562, 117] width 16 height 6
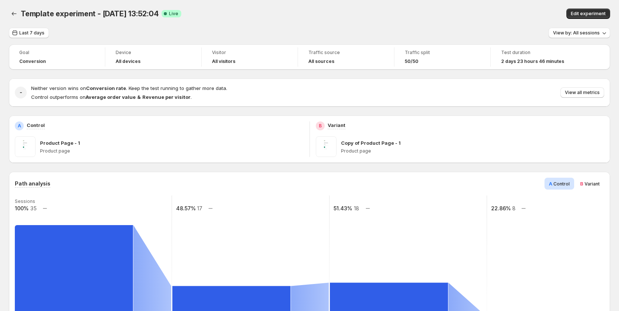
scroll to position [0, 0]
click at [578, 96] on button "View all metrics" at bounding box center [583, 93] width 44 height 10
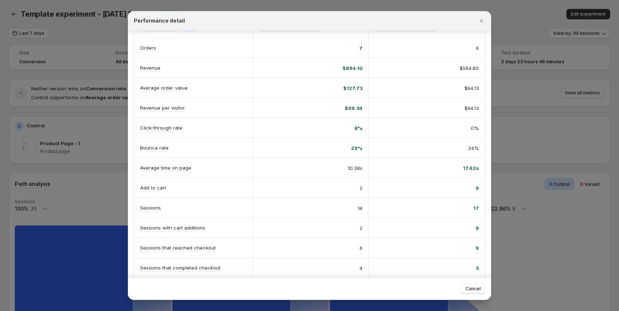
scroll to position [86, 0]
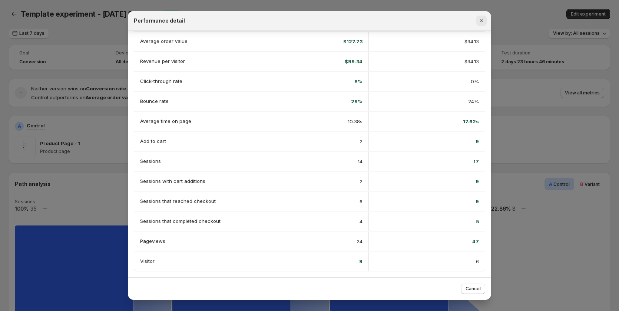
click at [483, 23] on icon "Close" at bounding box center [481, 20] width 7 height 7
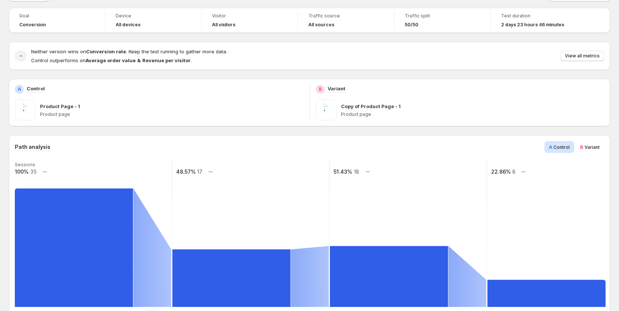
scroll to position [0, 0]
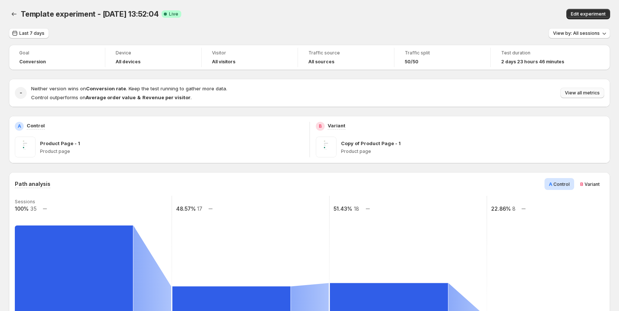
click at [596, 94] on span "View all metrics" at bounding box center [582, 93] width 35 height 6
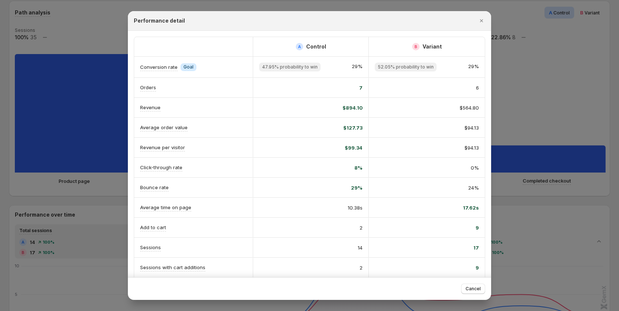
scroll to position [111, 0]
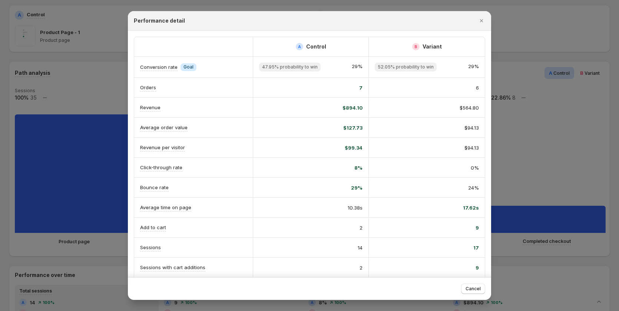
click at [87, 162] on div at bounding box center [309, 155] width 619 height 311
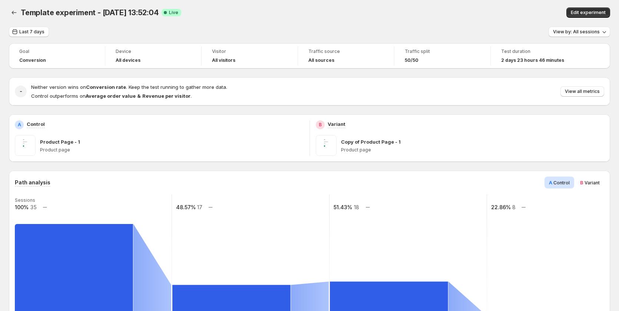
scroll to position [0, 0]
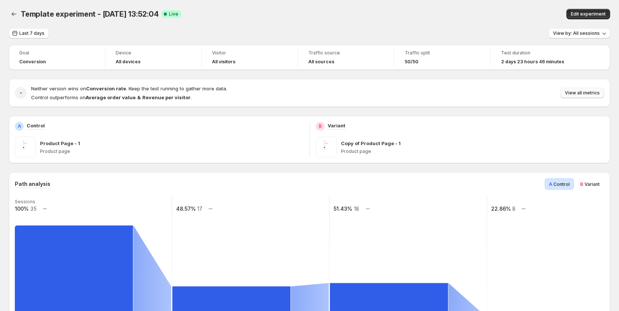
click at [582, 95] on span "View all metrics" at bounding box center [582, 93] width 35 height 6
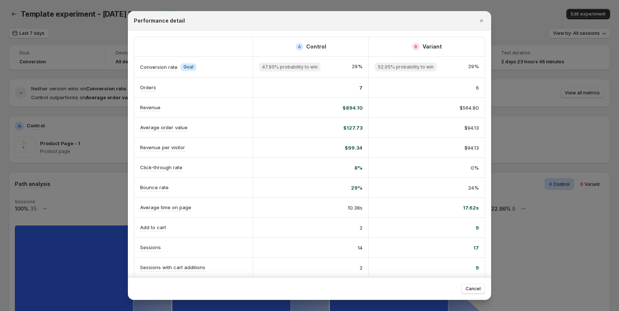
click at [114, 181] on div at bounding box center [309, 155] width 619 height 311
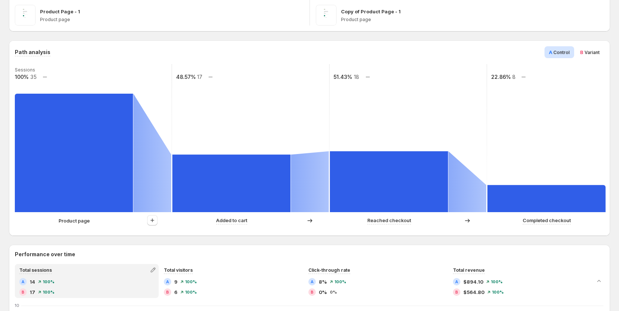
scroll to position [67, 0]
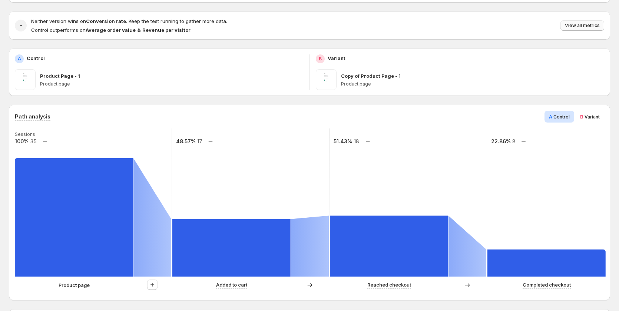
click at [581, 27] on span "View all metrics" at bounding box center [582, 26] width 35 height 6
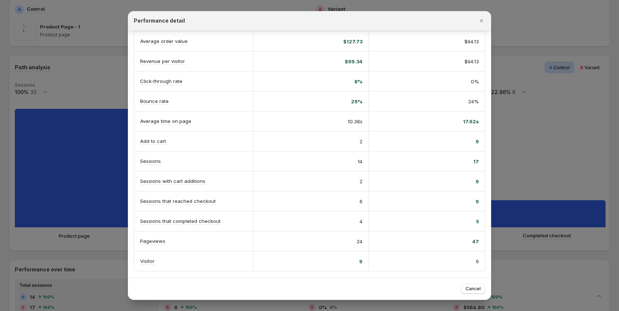
scroll to position [105, 0]
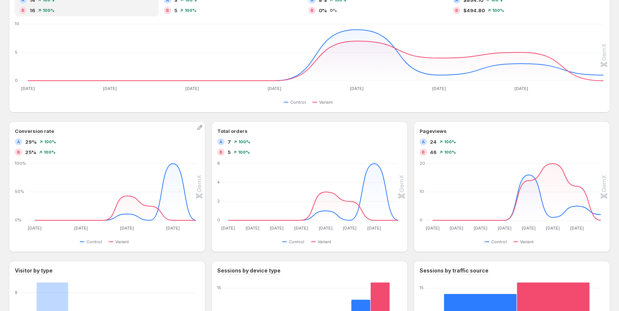
scroll to position [185, 0]
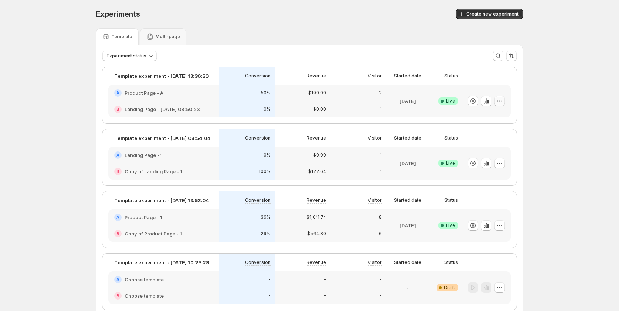
click at [504, 100] on icon "button" at bounding box center [499, 101] width 7 height 7
click at [532, 79] on div "Experiments. This page is ready Experiments Create new experiment Template Mult…" at bounding box center [309, 272] width 445 height 544
click at [504, 102] on icon "button" at bounding box center [499, 101] width 7 height 7
click at [488, 119] on span "Edit" at bounding box center [509, 116] width 78 height 7
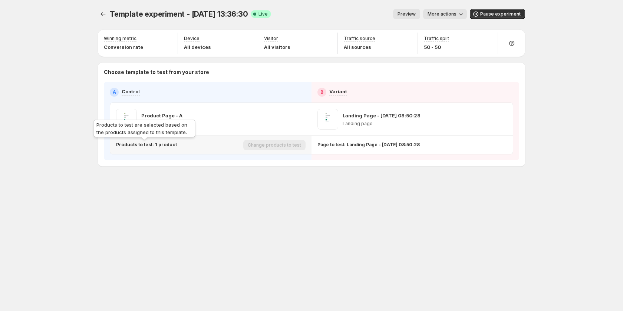
click at [160, 146] on p "Products to test: 1 product" at bounding box center [146, 145] width 61 height 6
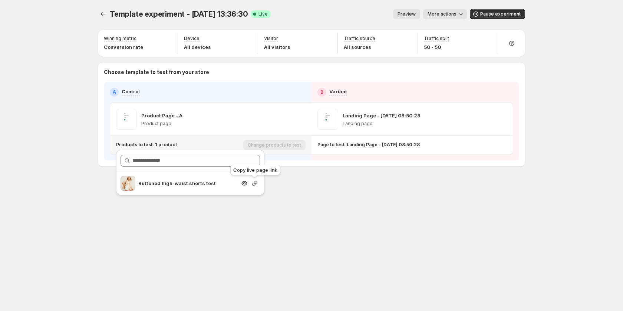
click at [253, 184] on icon "button" at bounding box center [254, 183] width 7 height 7
